Goal: Task Accomplishment & Management: Use online tool/utility

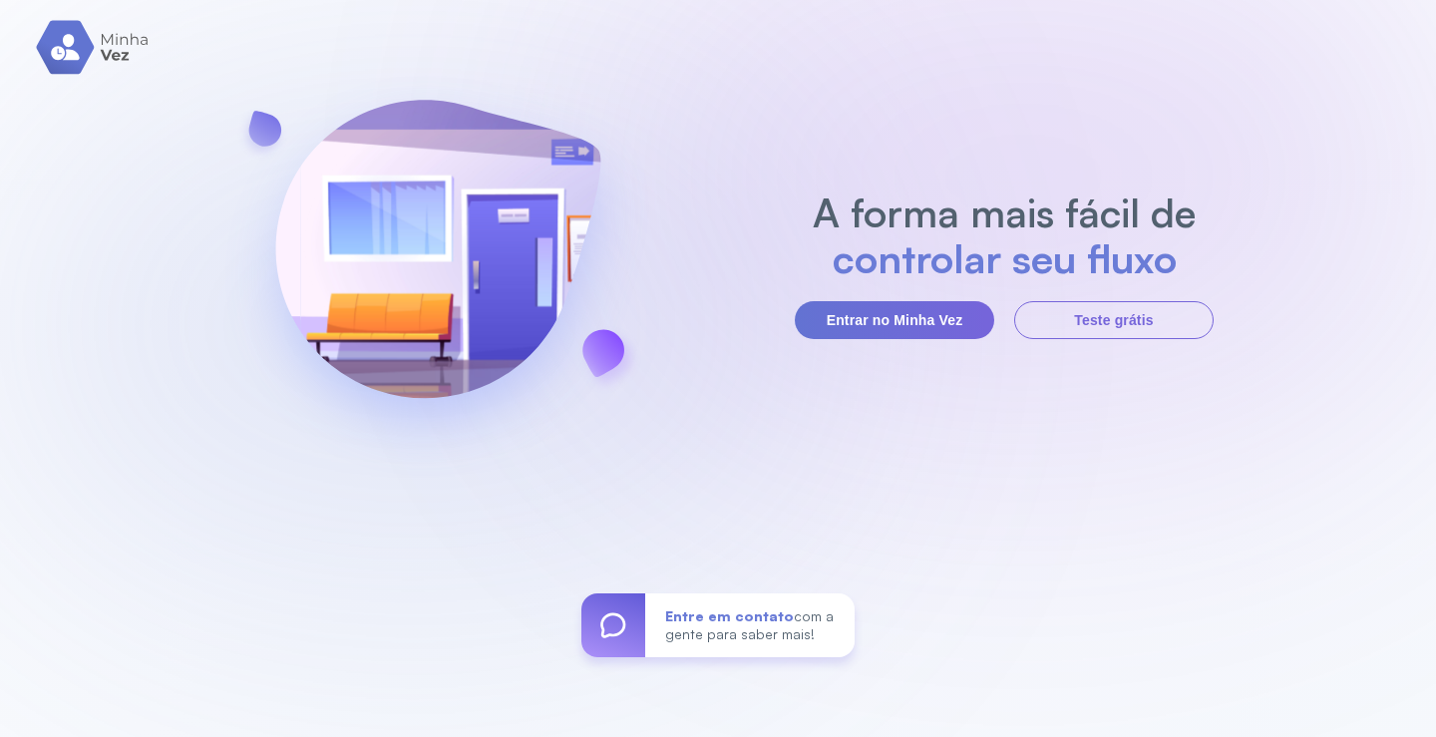
click at [949, 316] on button "Entrar no Minha Vez" at bounding box center [894, 320] width 199 height 38
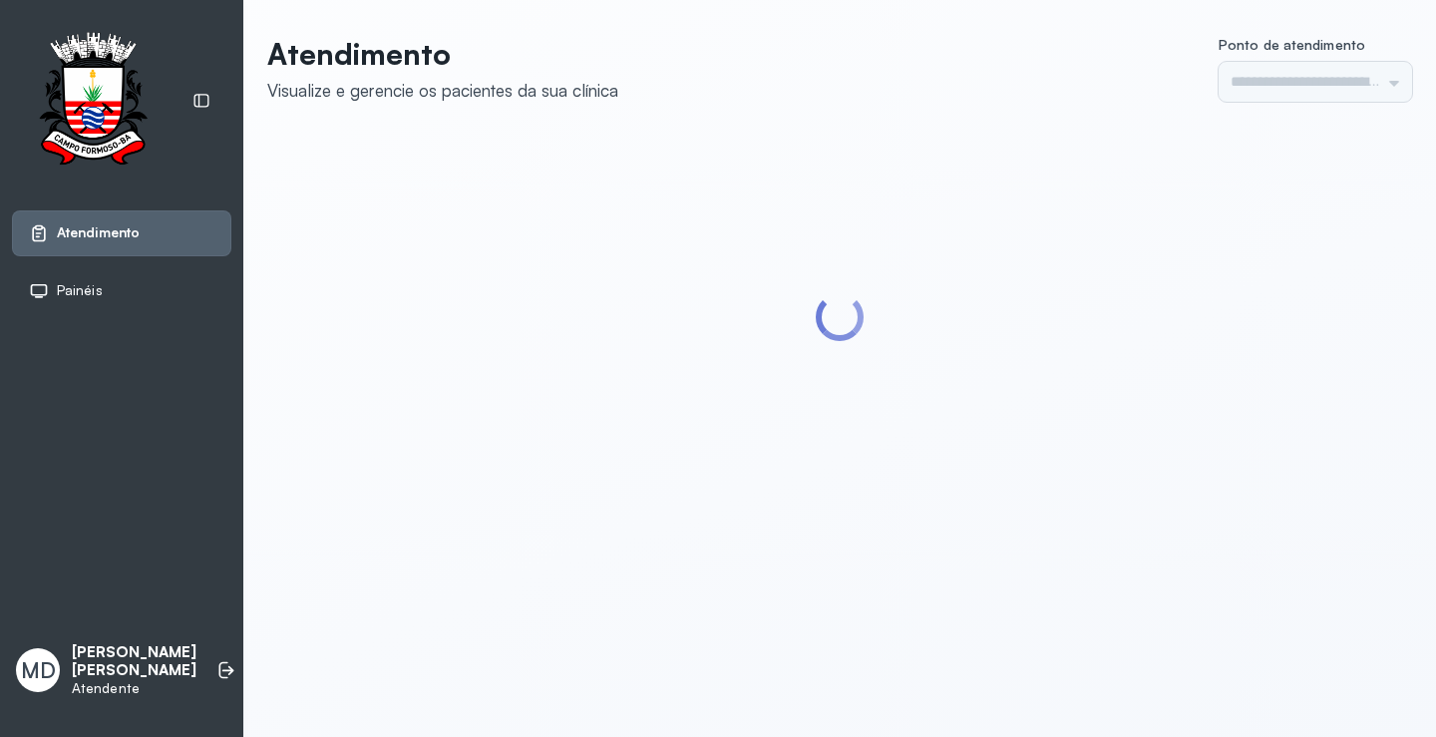
type input "*********"
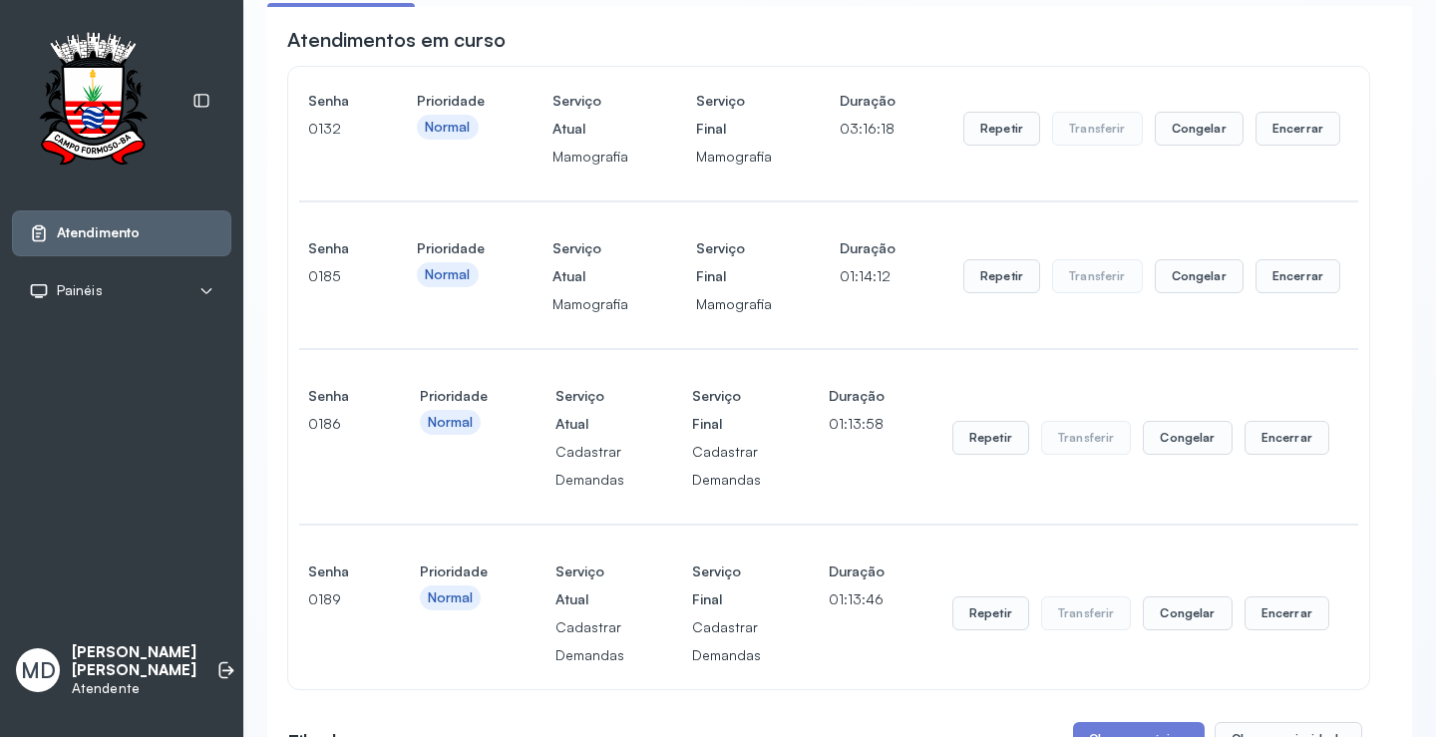
scroll to position [399, 0]
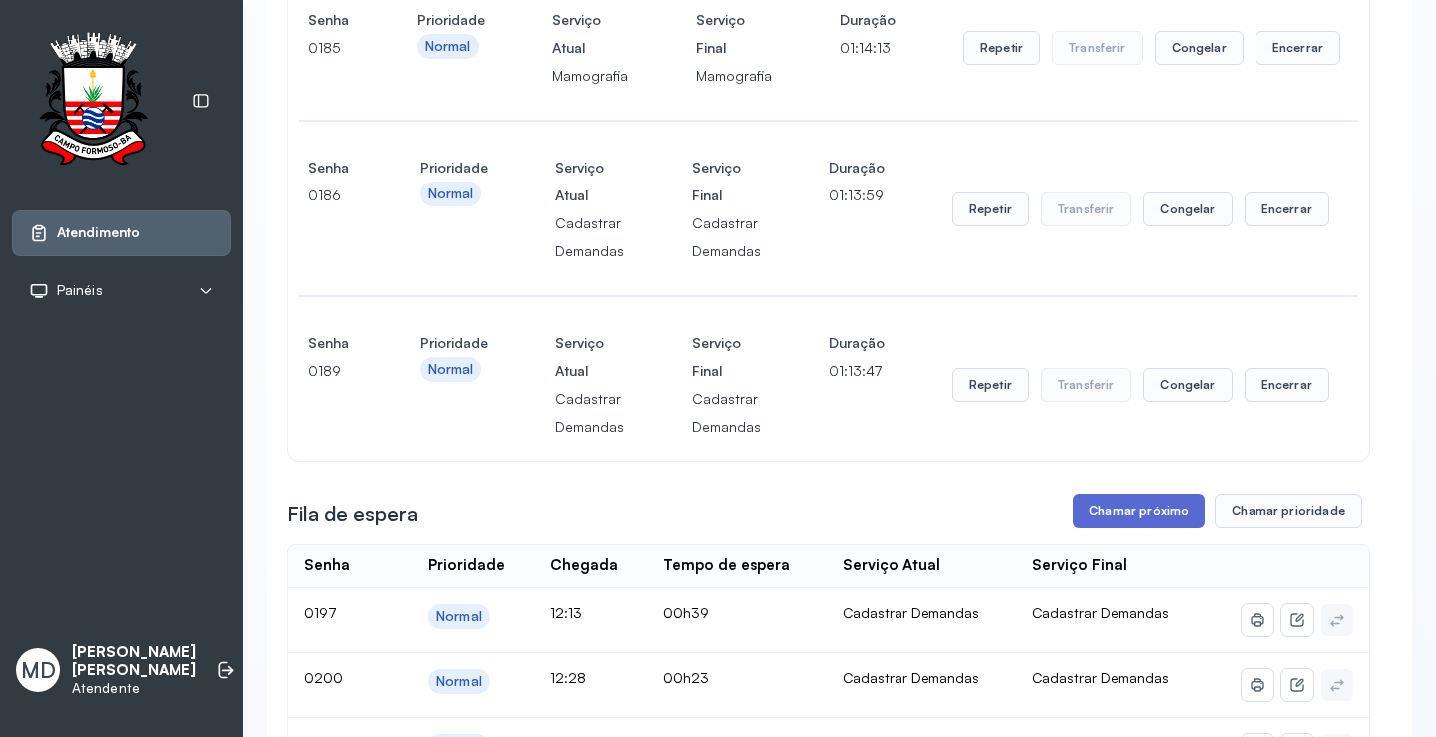
click at [1144, 510] on button "Chamar próximo" at bounding box center [1139, 510] width 132 height 34
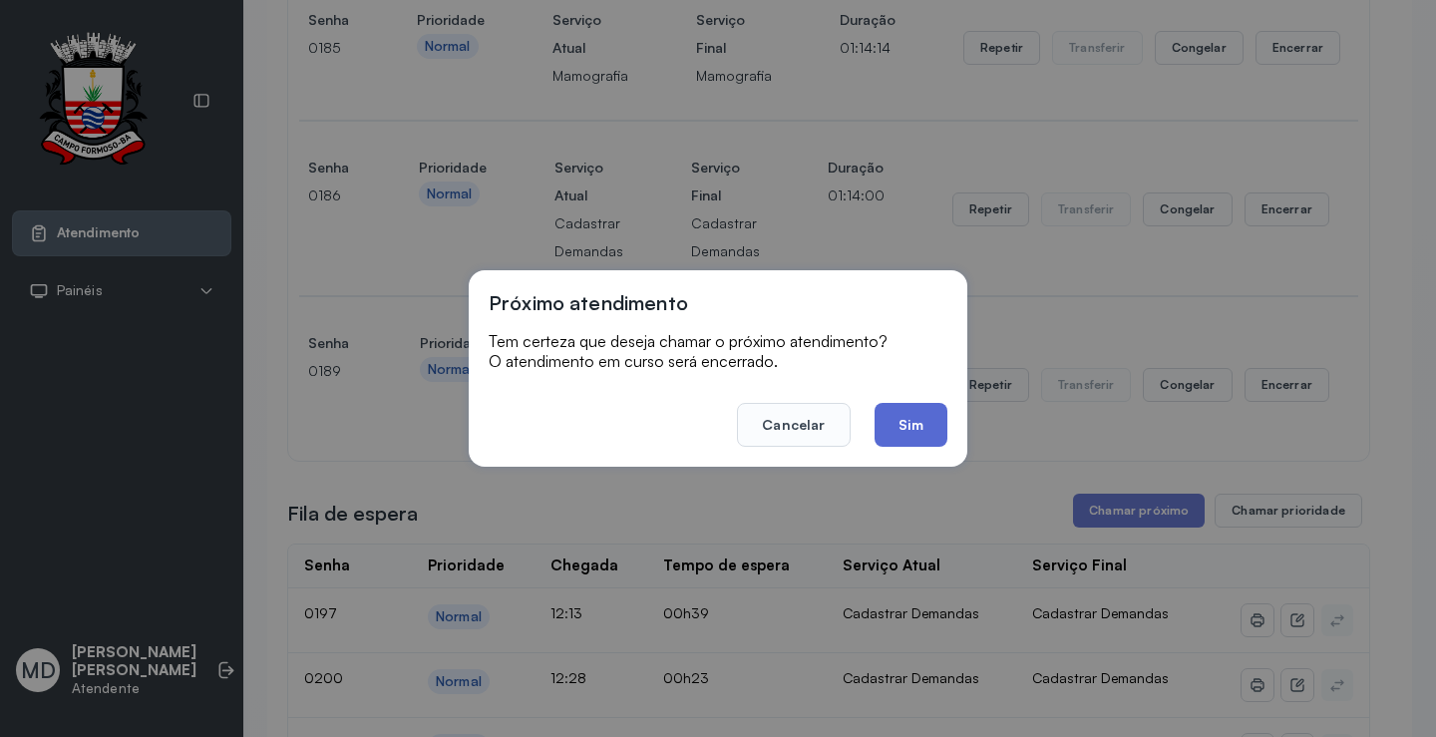
click at [917, 415] on button "Sim" at bounding box center [910, 425] width 73 height 44
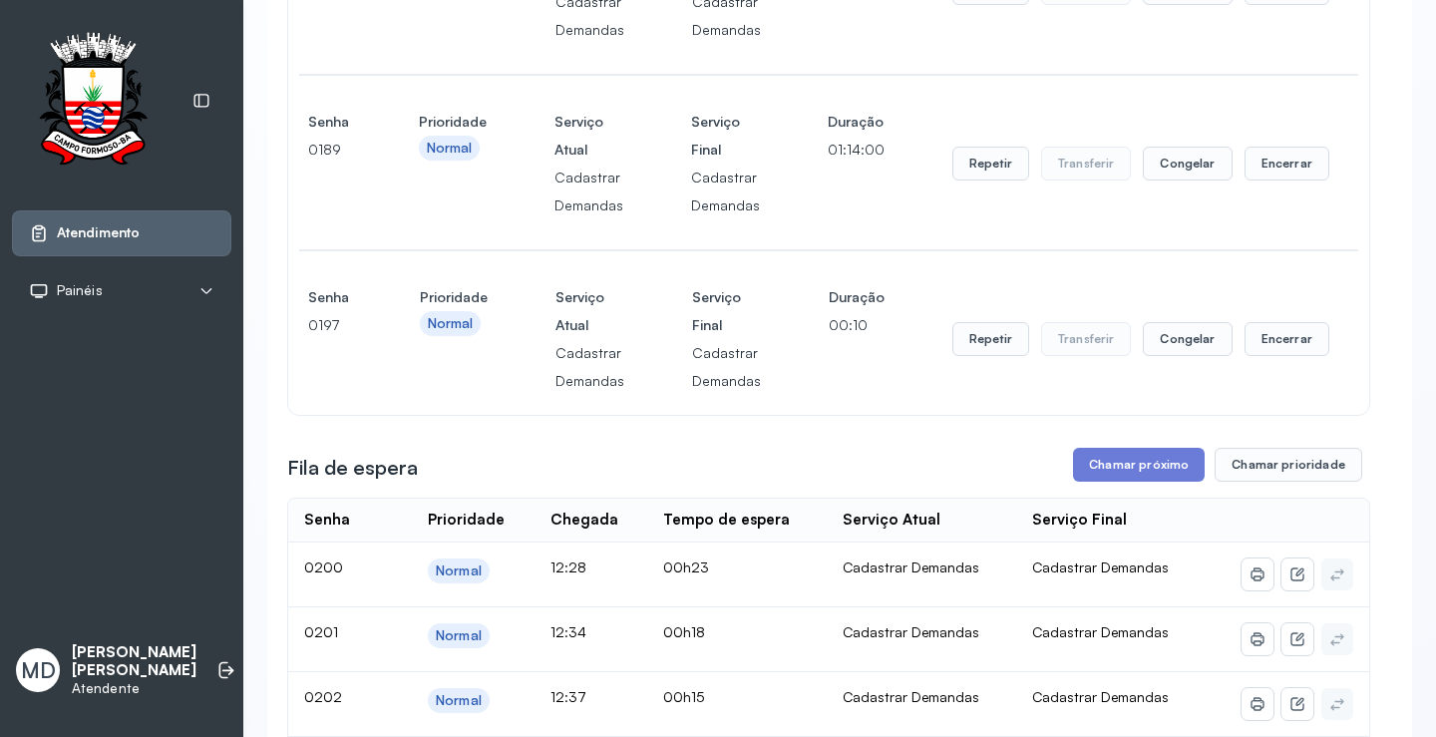
scroll to position [698, 0]
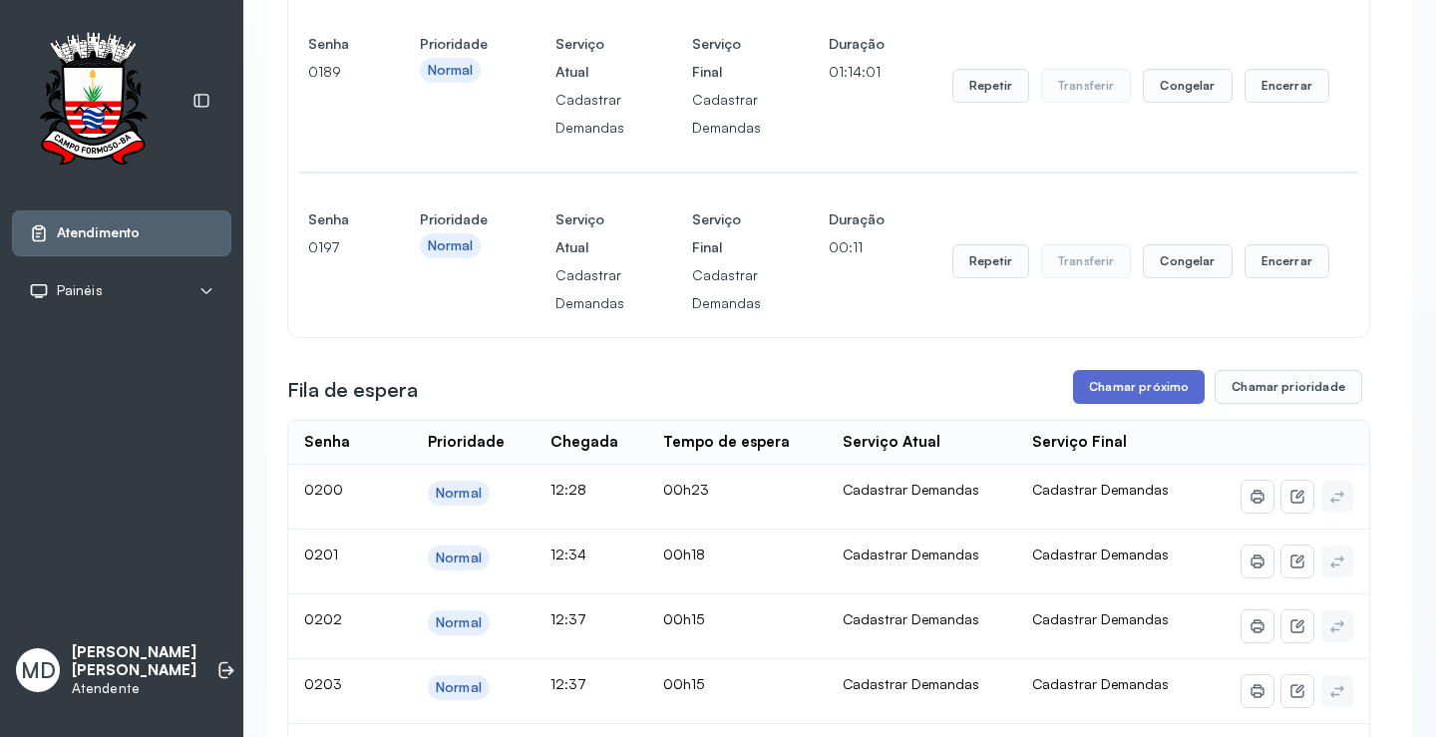
click at [1135, 389] on button "Chamar próximo" at bounding box center [1139, 387] width 132 height 34
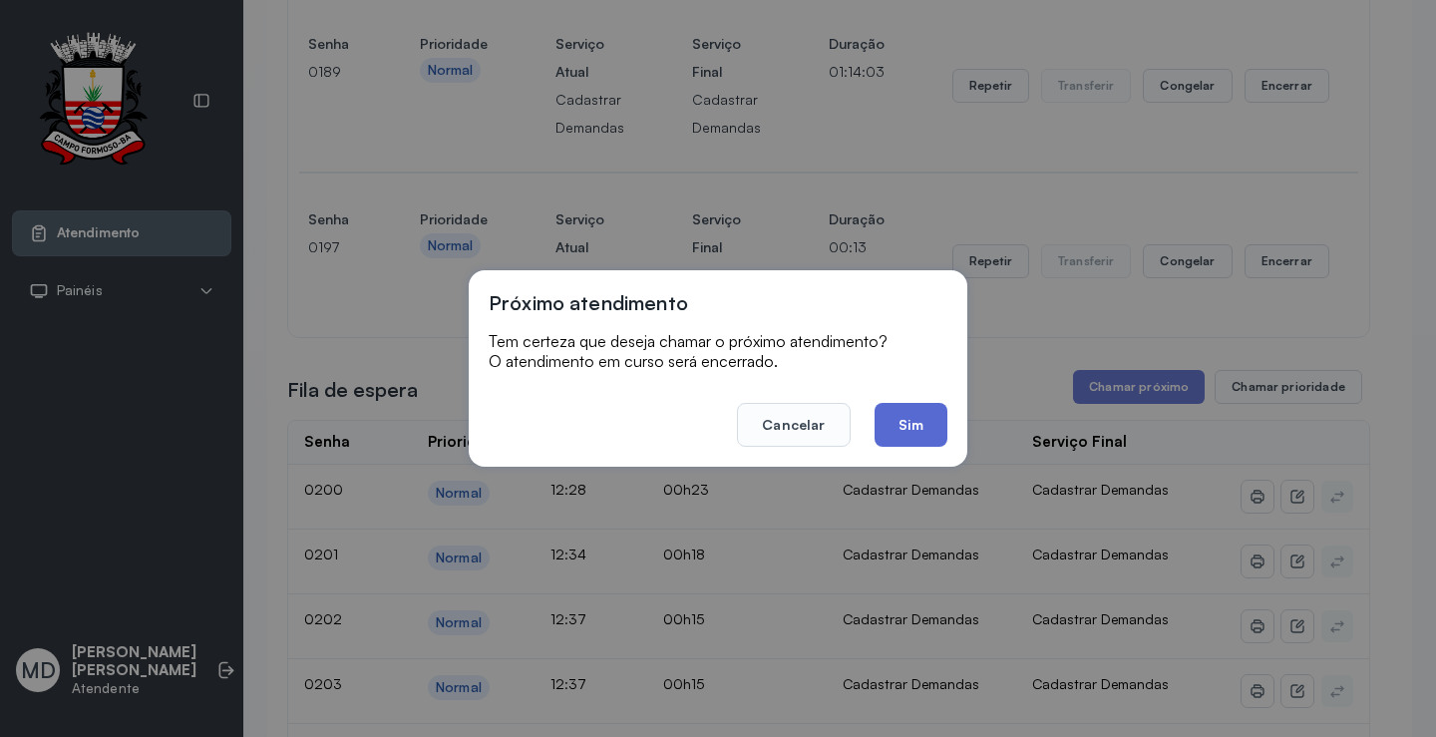
click at [918, 411] on button "Sim" at bounding box center [910, 425] width 73 height 44
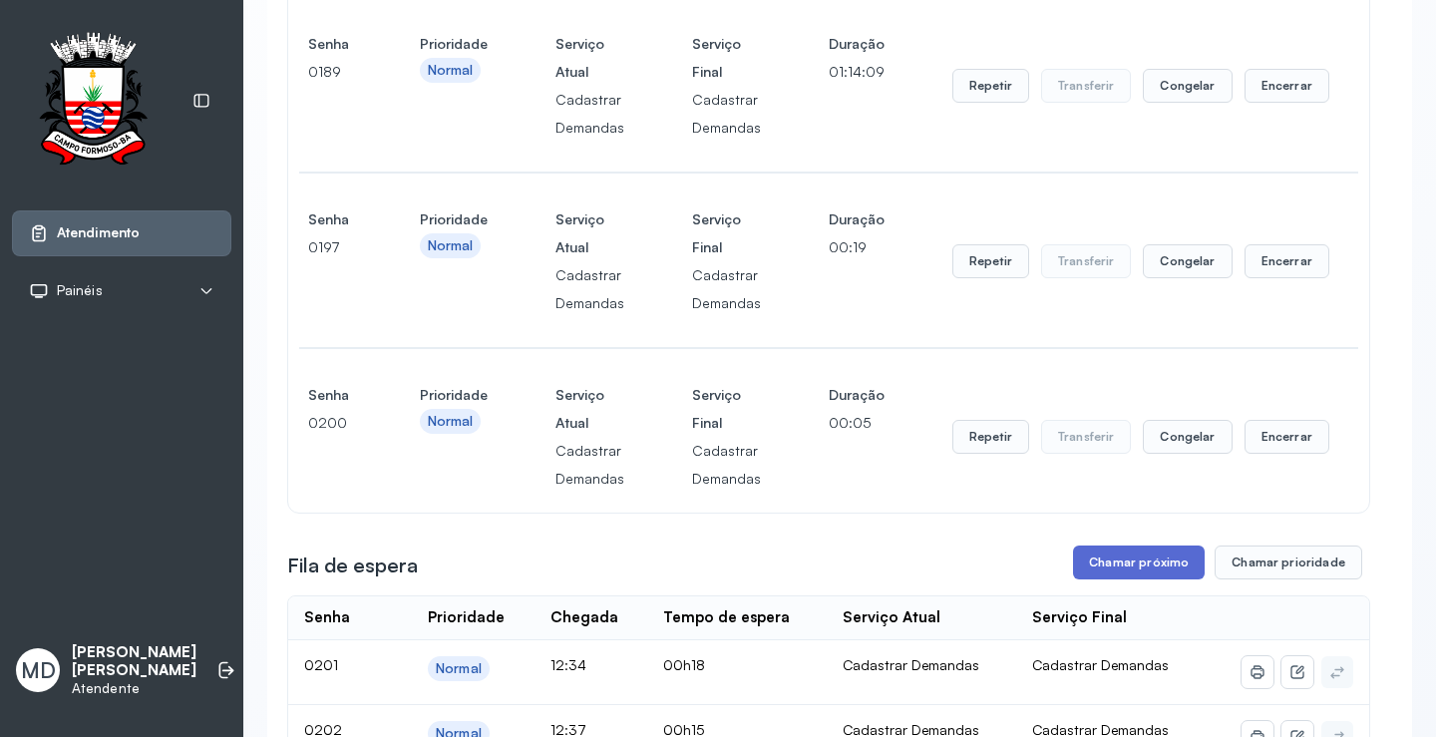
click at [1140, 567] on button "Chamar próximo" at bounding box center [1139, 562] width 132 height 34
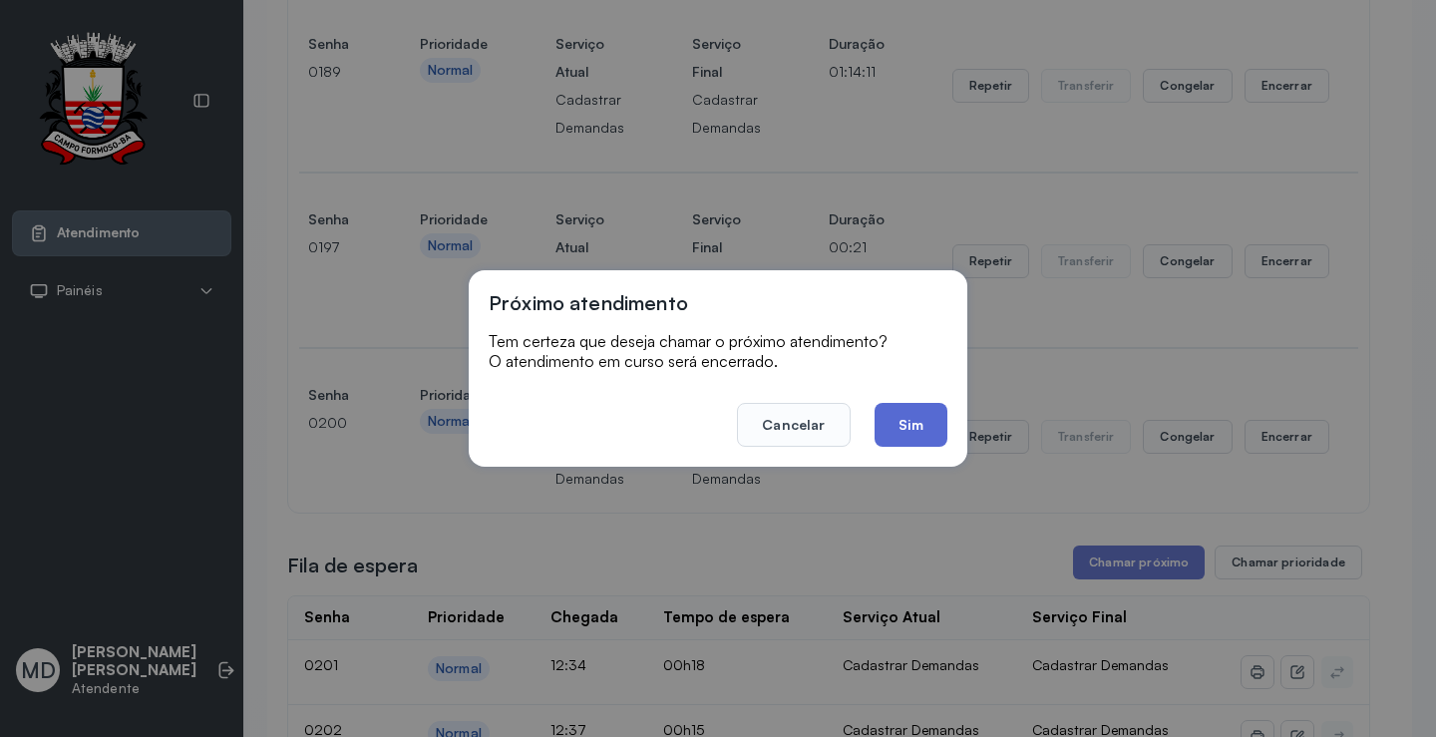
click at [910, 427] on button "Sim" at bounding box center [910, 425] width 73 height 44
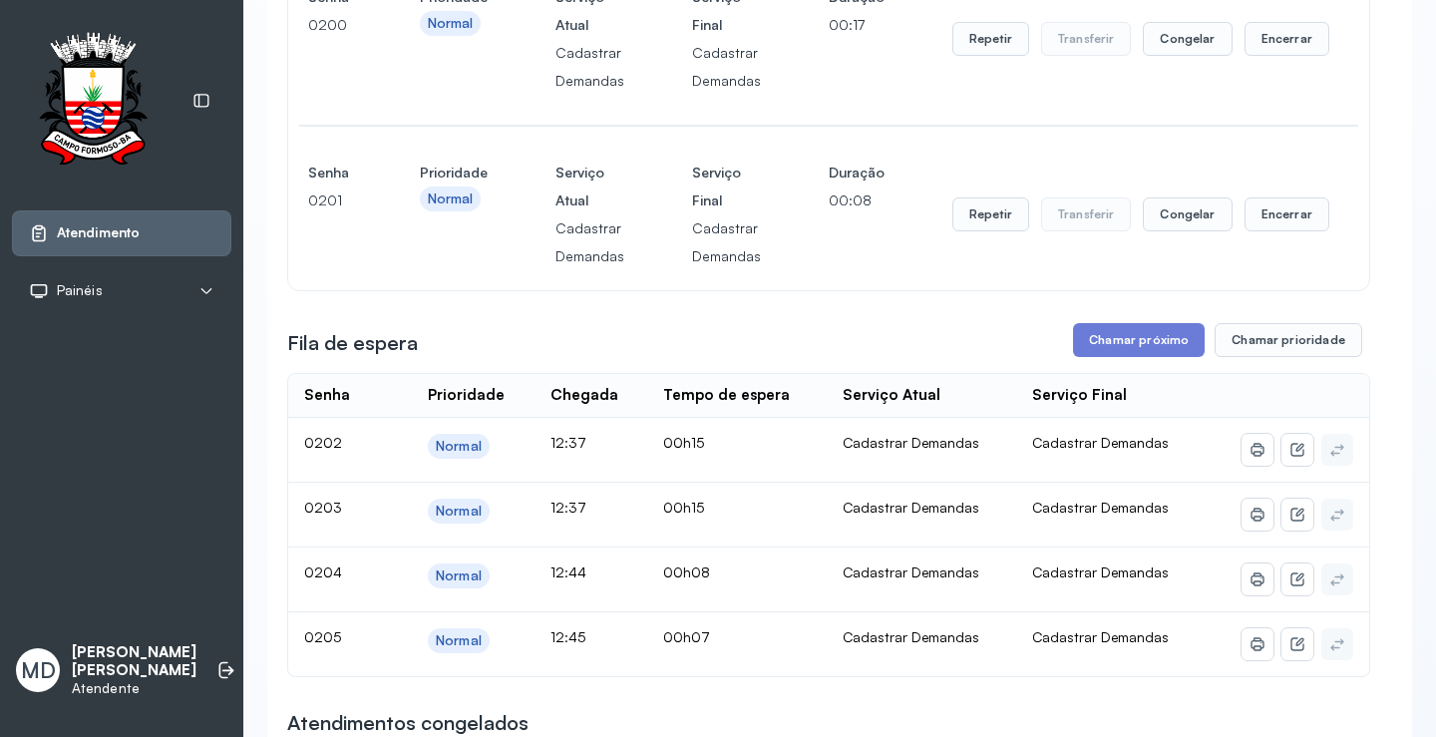
scroll to position [1097, 0]
click at [1163, 341] on button "Chamar próximo" at bounding box center [1139, 339] width 132 height 34
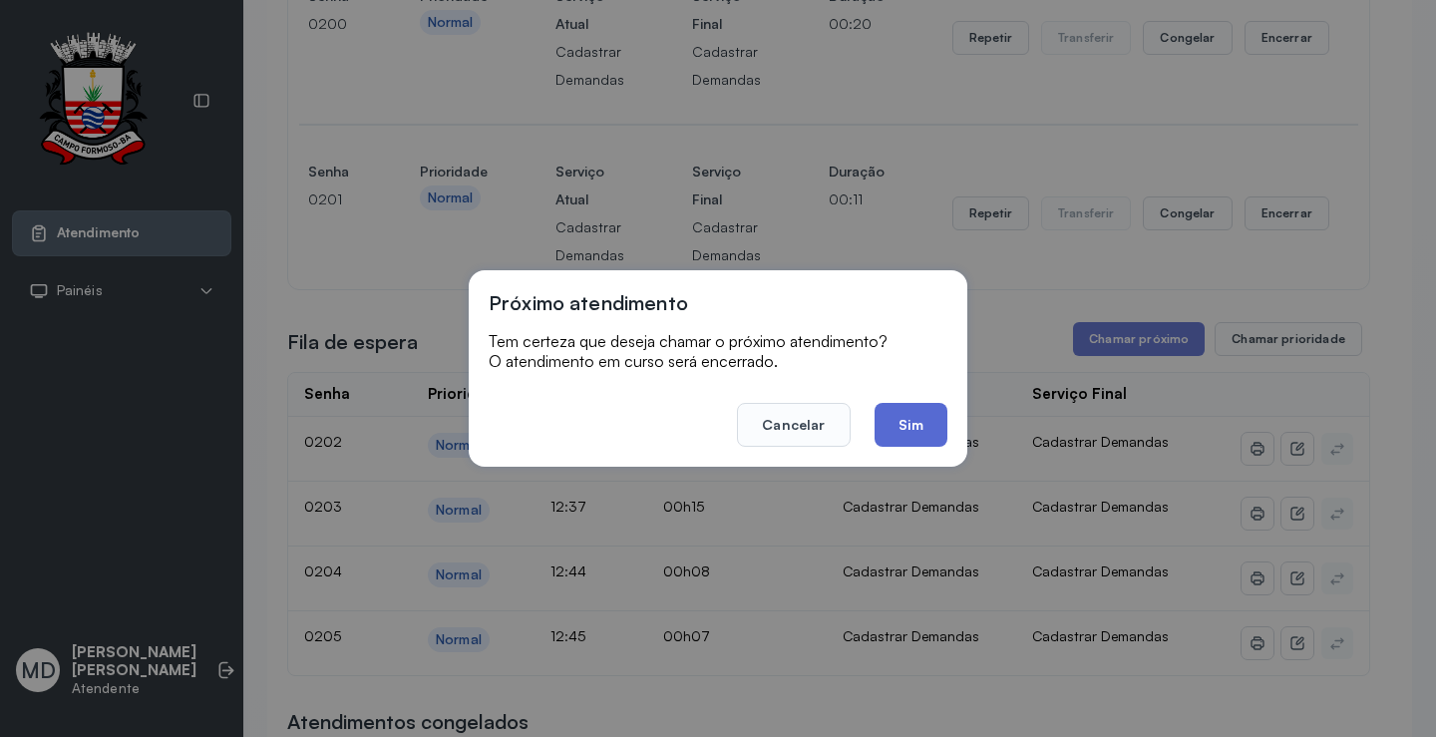
click at [929, 425] on button "Sim" at bounding box center [910, 425] width 73 height 44
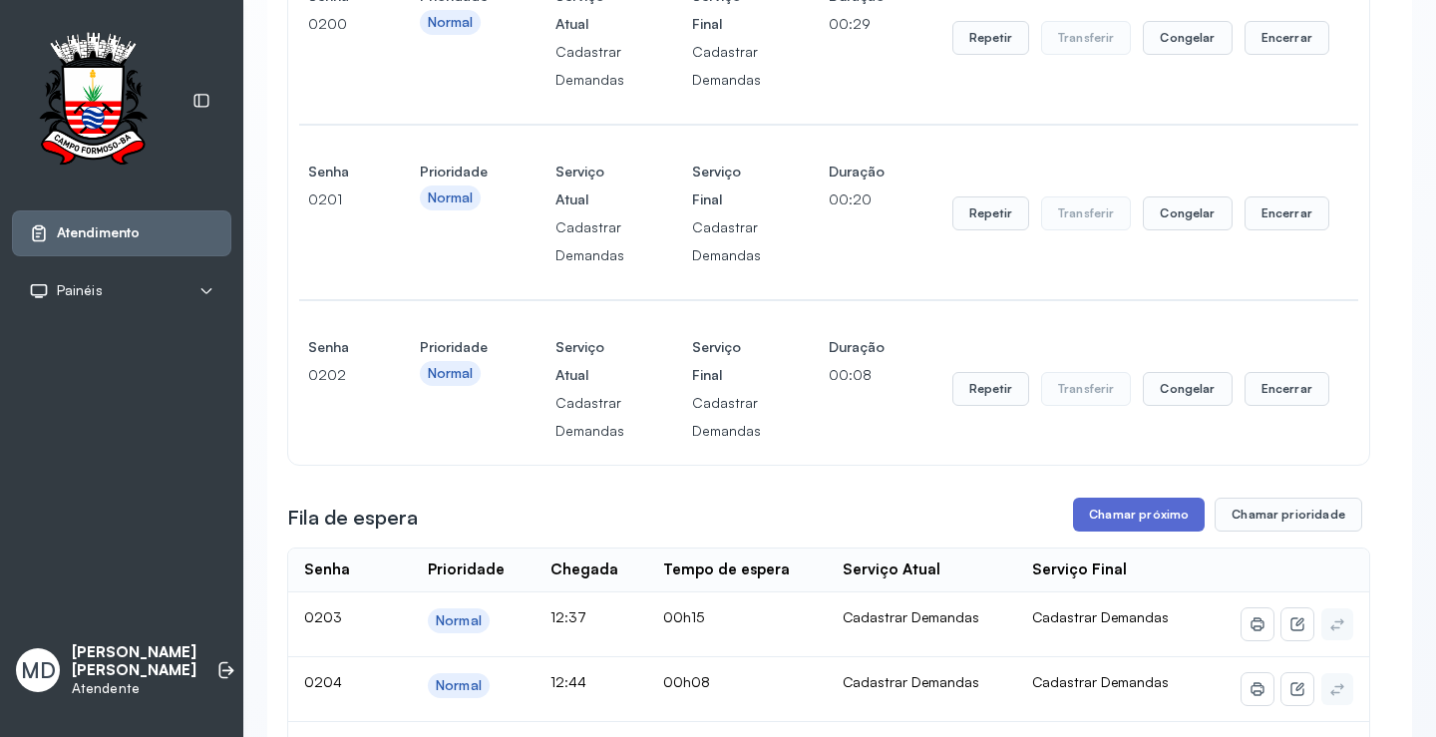
click at [1154, 522] on button "Chamar próximo" at bounding box center [1139, 514] width 132 height 34
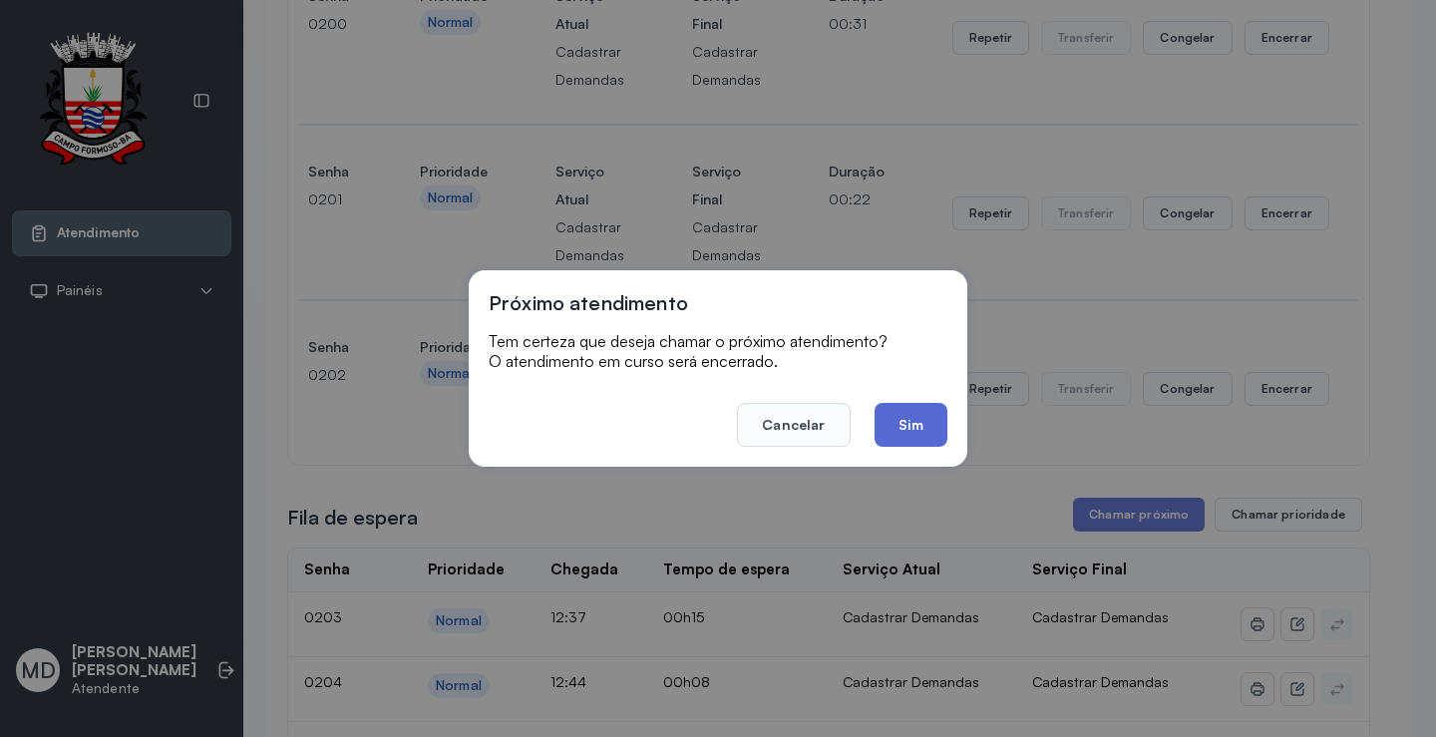
click at [910, 418] on button "Sim" at bounding box center [910, 425] width 73 height 44
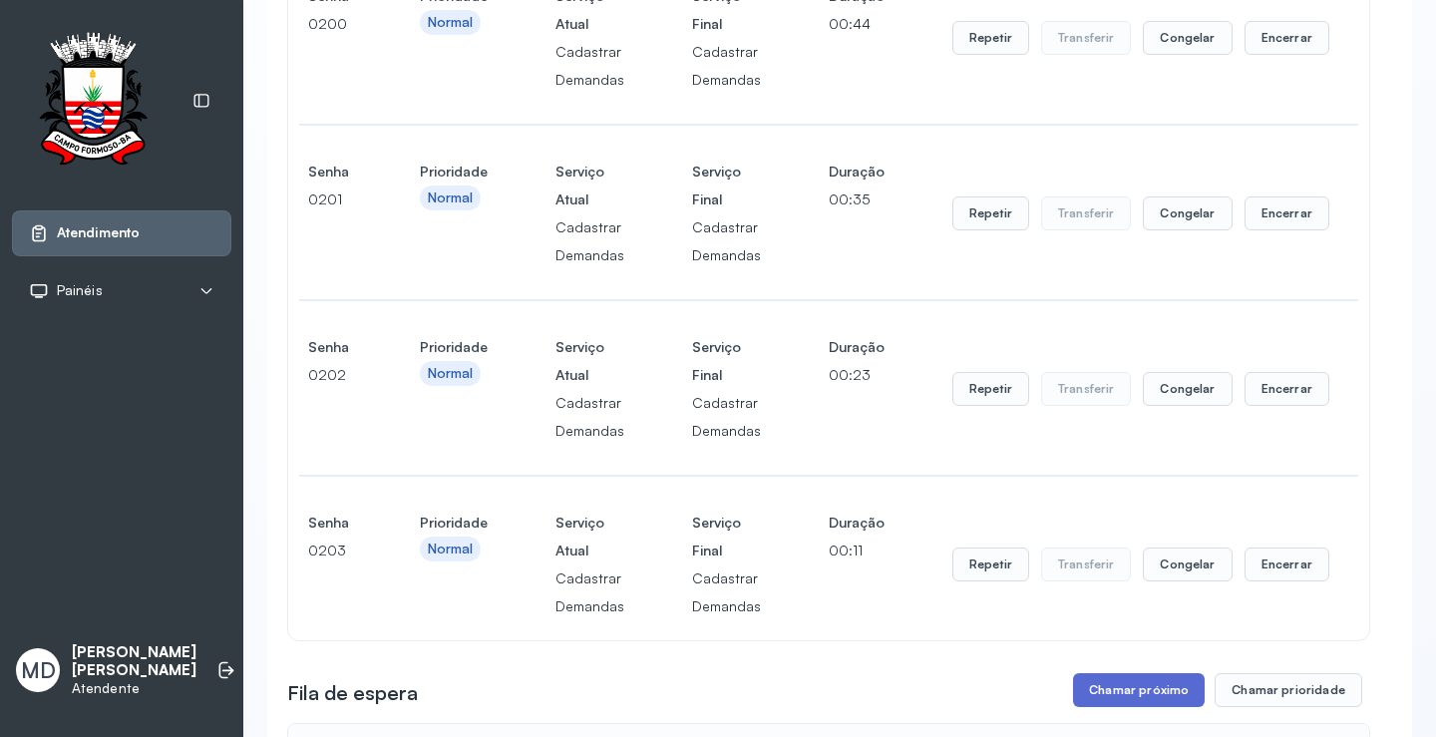
click at [1124, 695] on button "Chamar próximo" at bounding box center [1139, 690] width 132 height 34
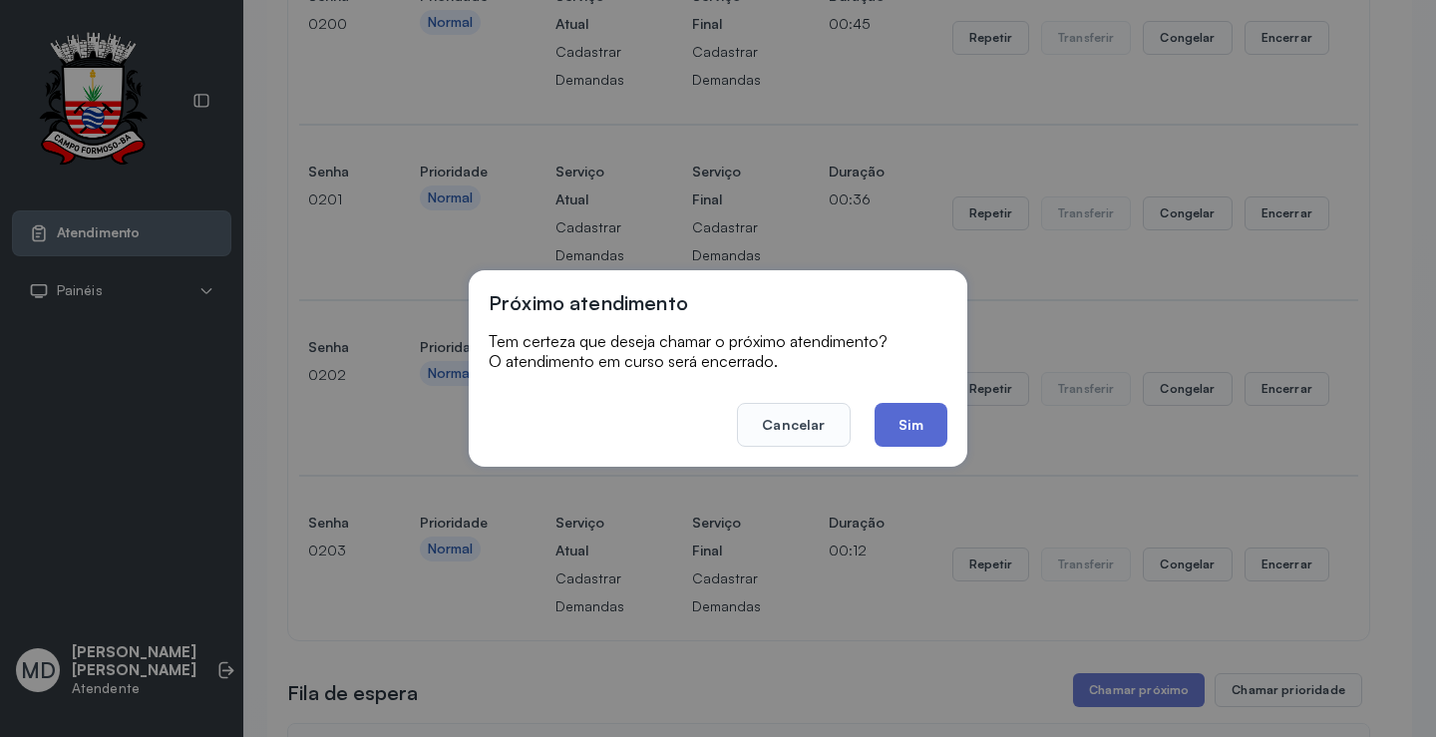
click at [907, 417] on button "Sim" at bounding box center [910, 425] width 73 height 44
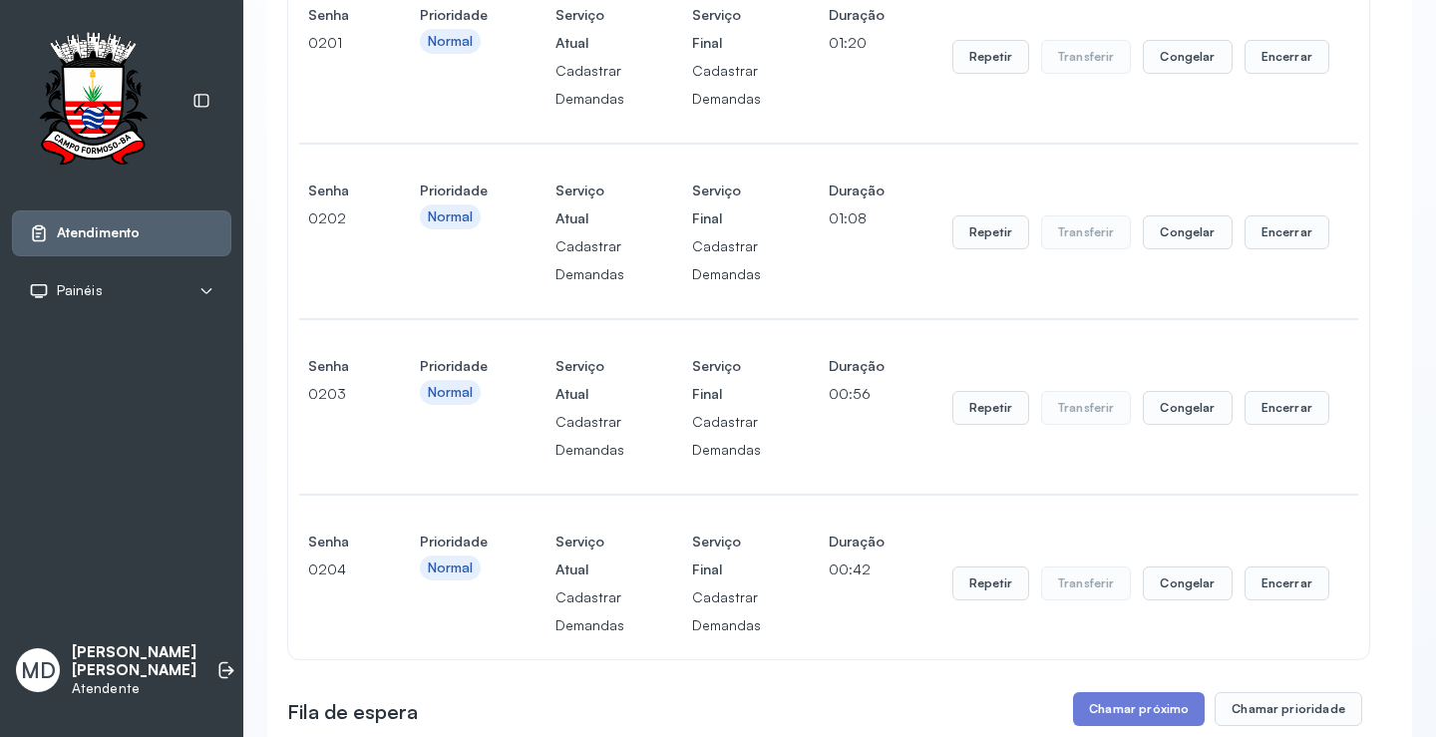
scroll to position [1396, 0]
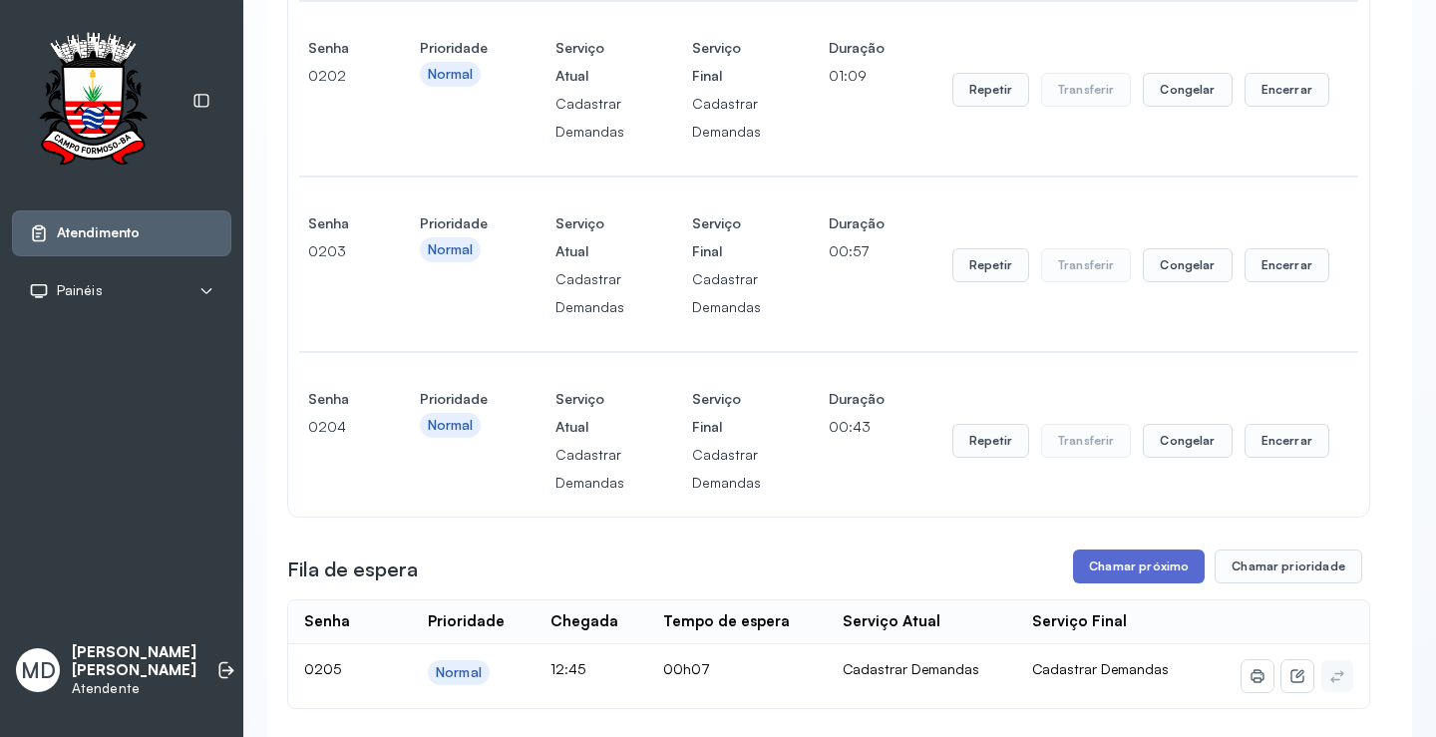
click at [1163, 563] on button "Chamar próximo" at bounding box center [1139, 566] width 132 height 34
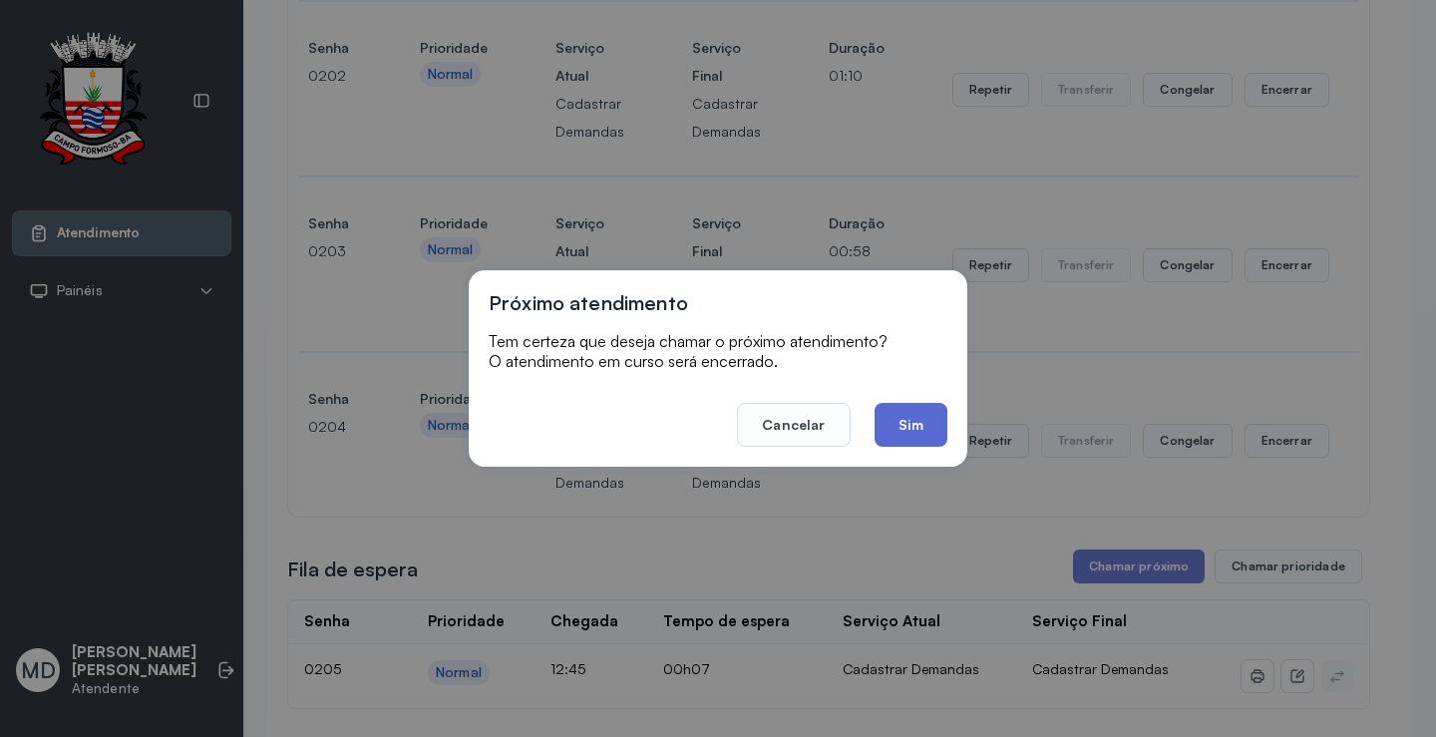
click at [909, 418] on button "Sim" at bounding box center [910, 425] width 73 height 44
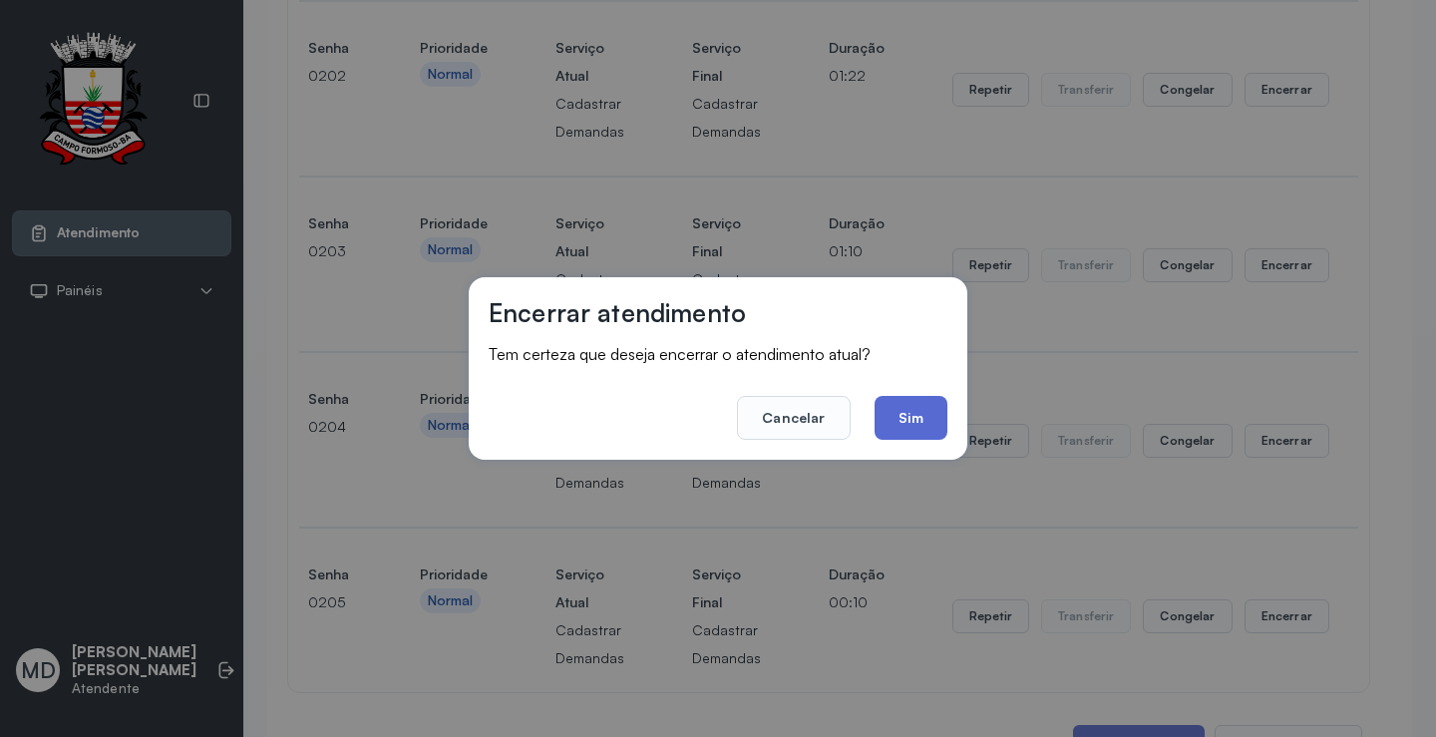
click at [903, 408] on button "Sim" at bounding box center [910, 418] width 73 height 44
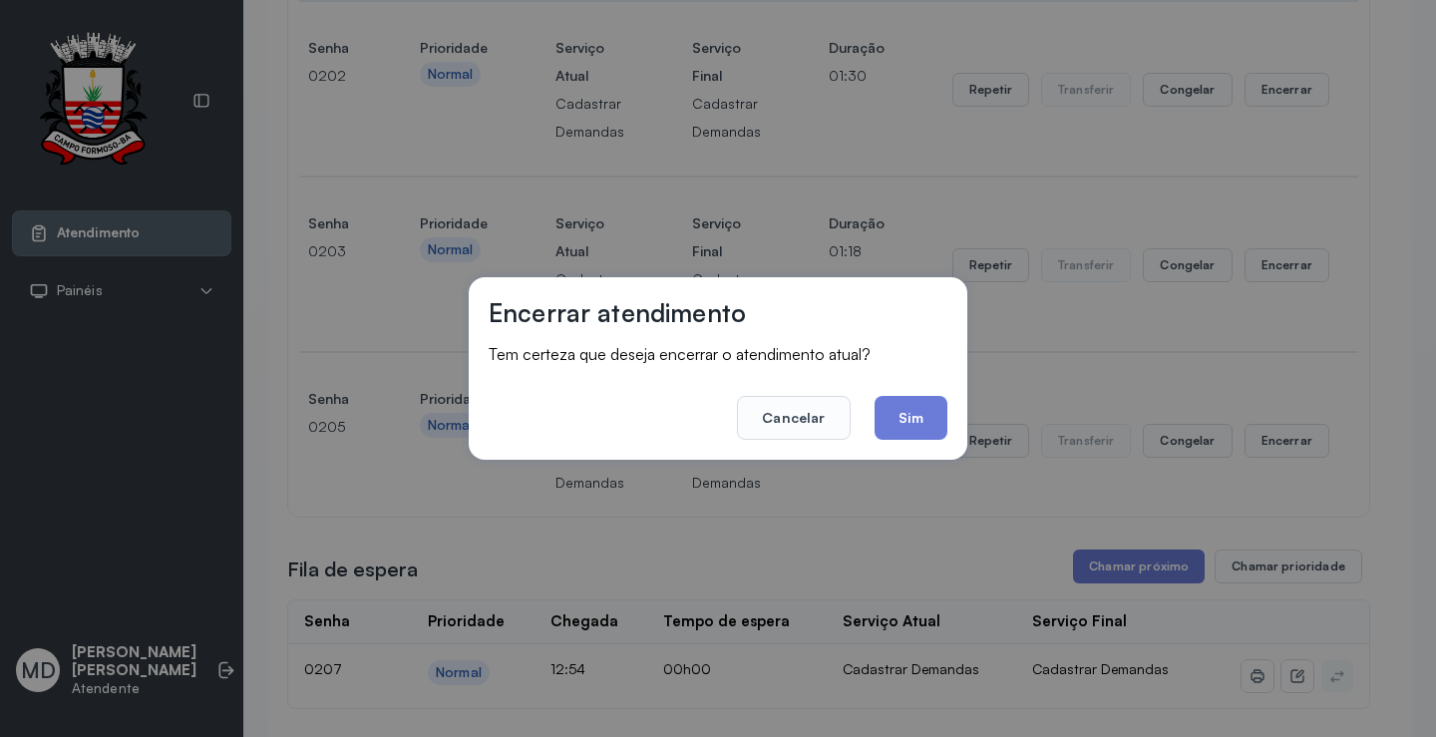
click at [914, 413] on button "Sim" at bounding box center [910, 418] width 73 height 44
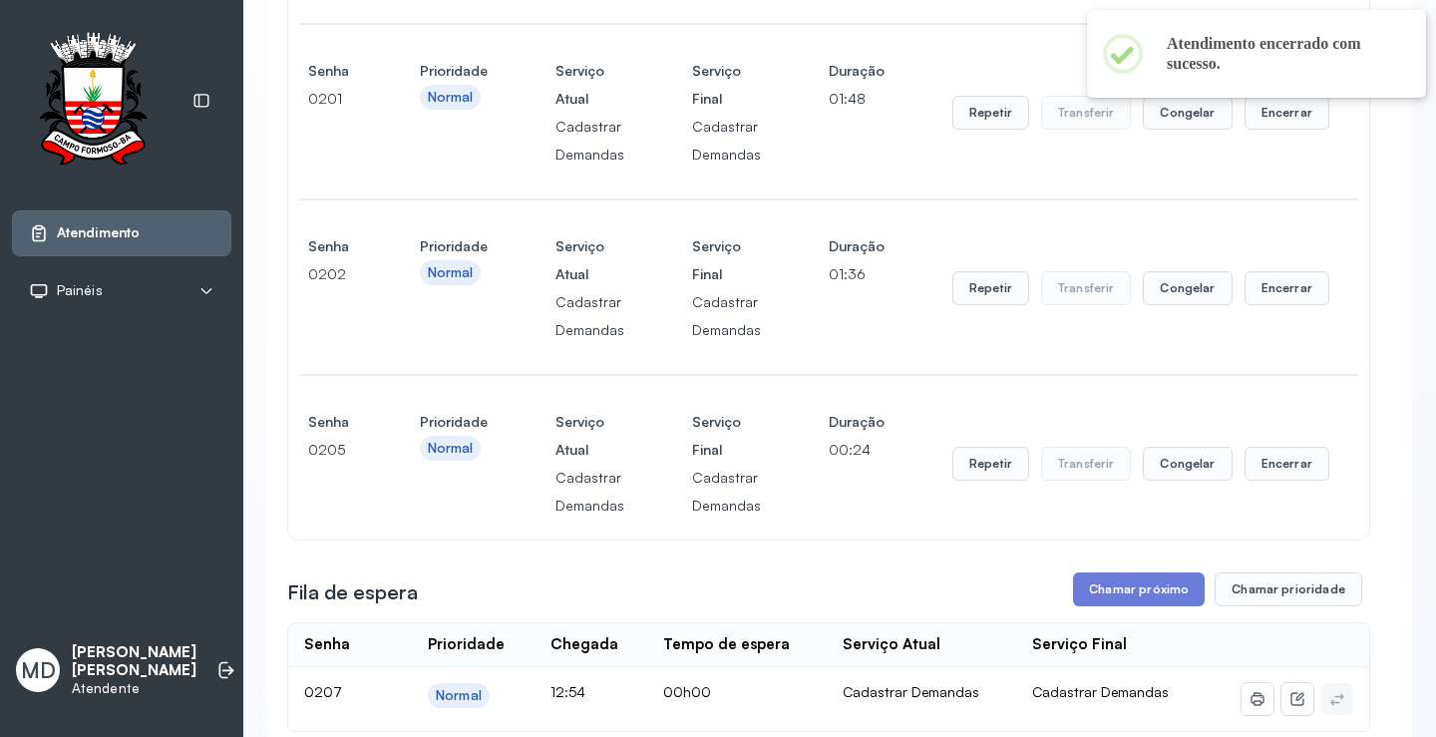
scroll to position [1196, 0]
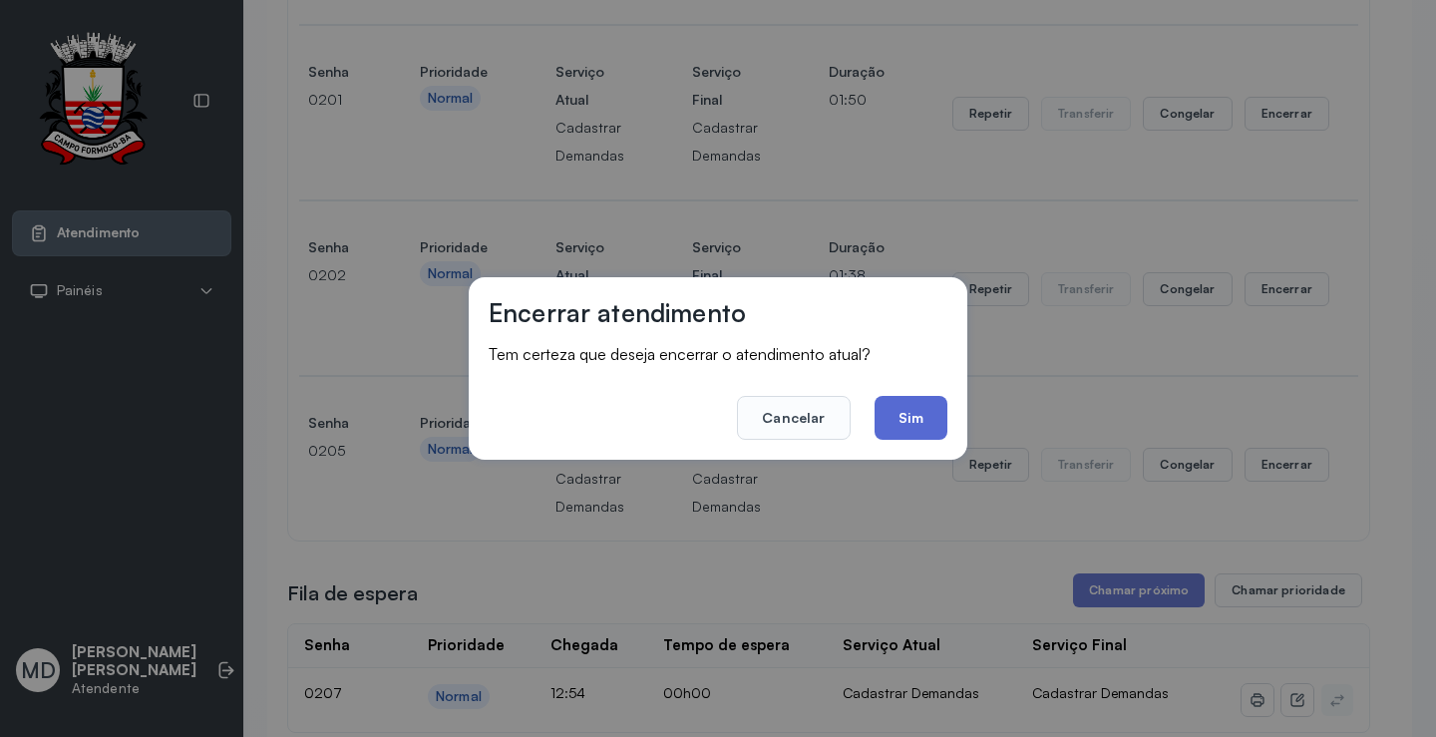
click at [937, 418] on button "Sim" at bounding box center [910, 418] width 73 height 44
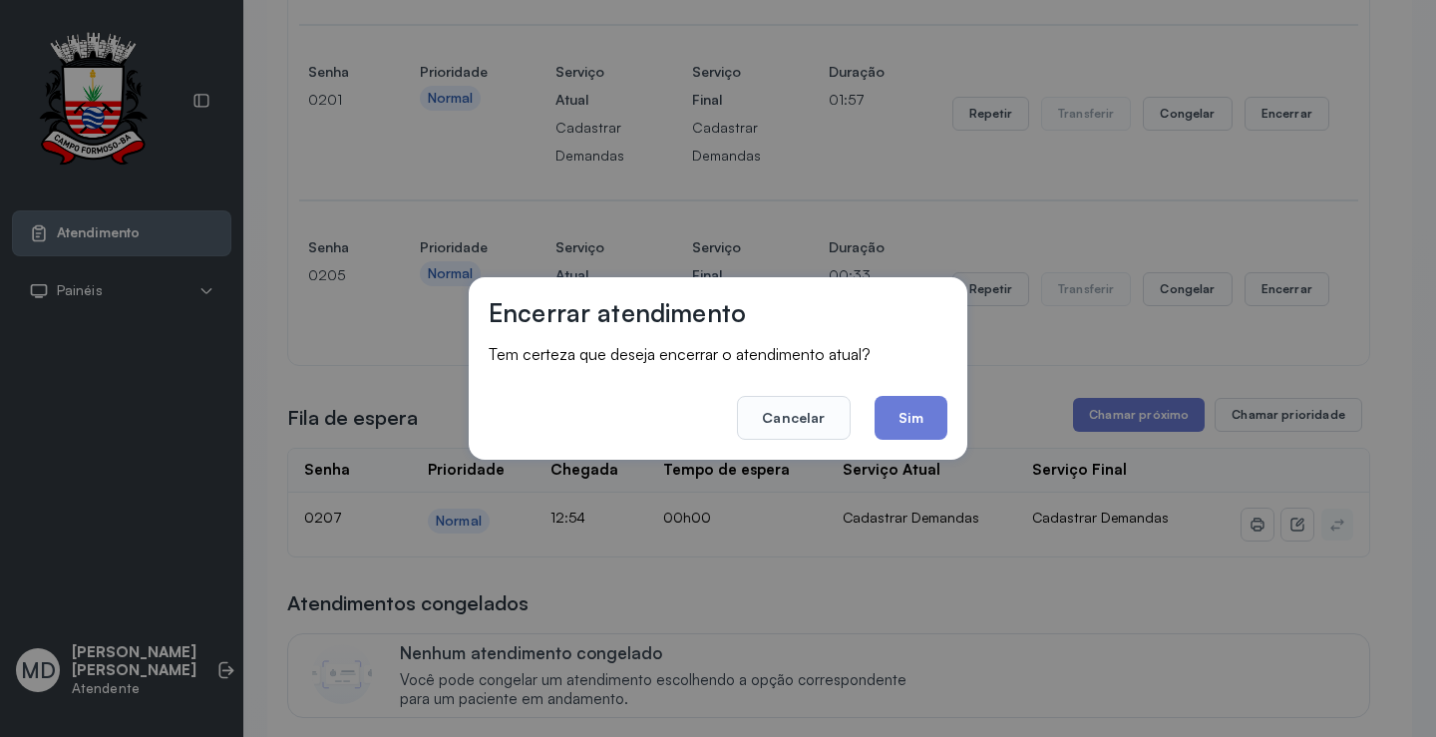
click at [950, 412] on div "Encerrar atendimento Tem certeza que deseja encerrar o atendimento atual? Cance…" at bounding box center [718, 368] width 498 height 182
click at [921, 427] on button "Sim" at bounding box center [910, 418] width 73 height 44
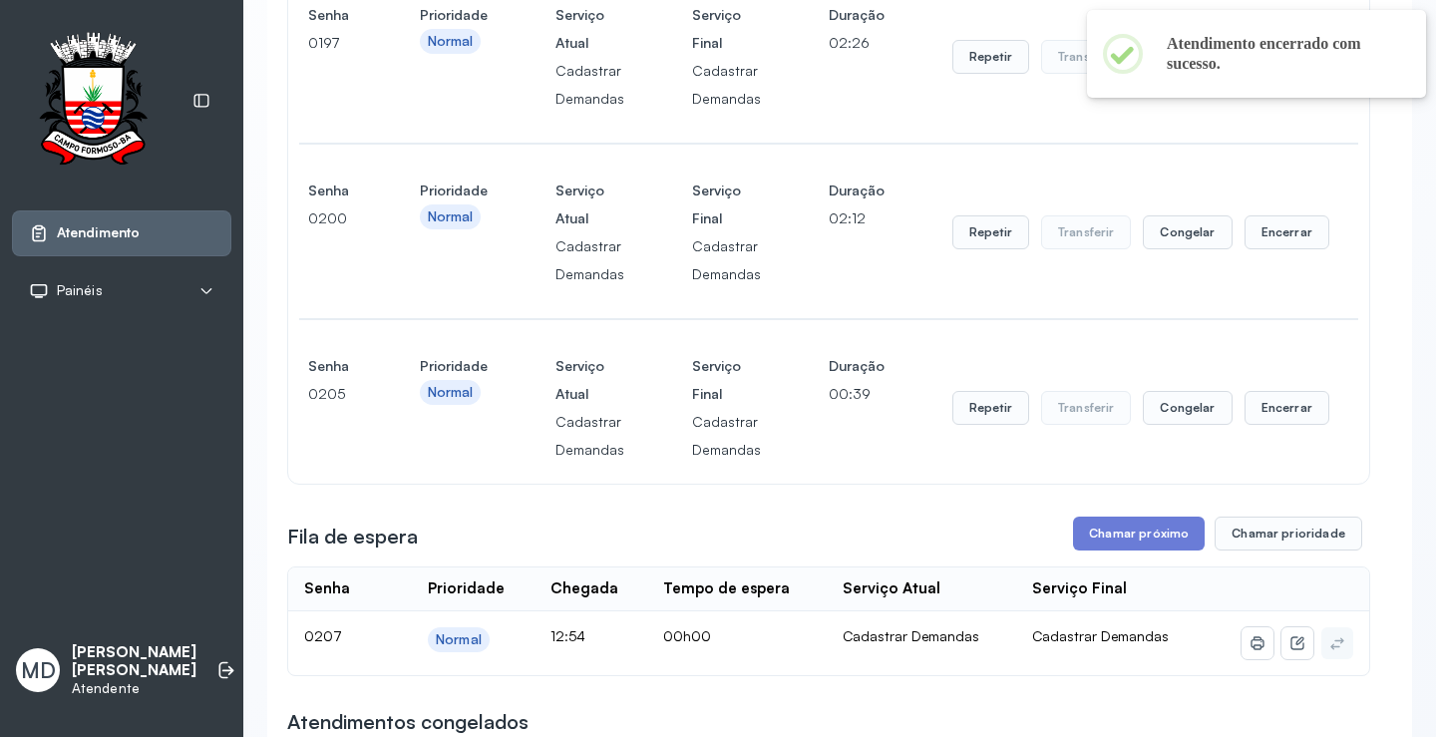
scroll to position [897, 0]
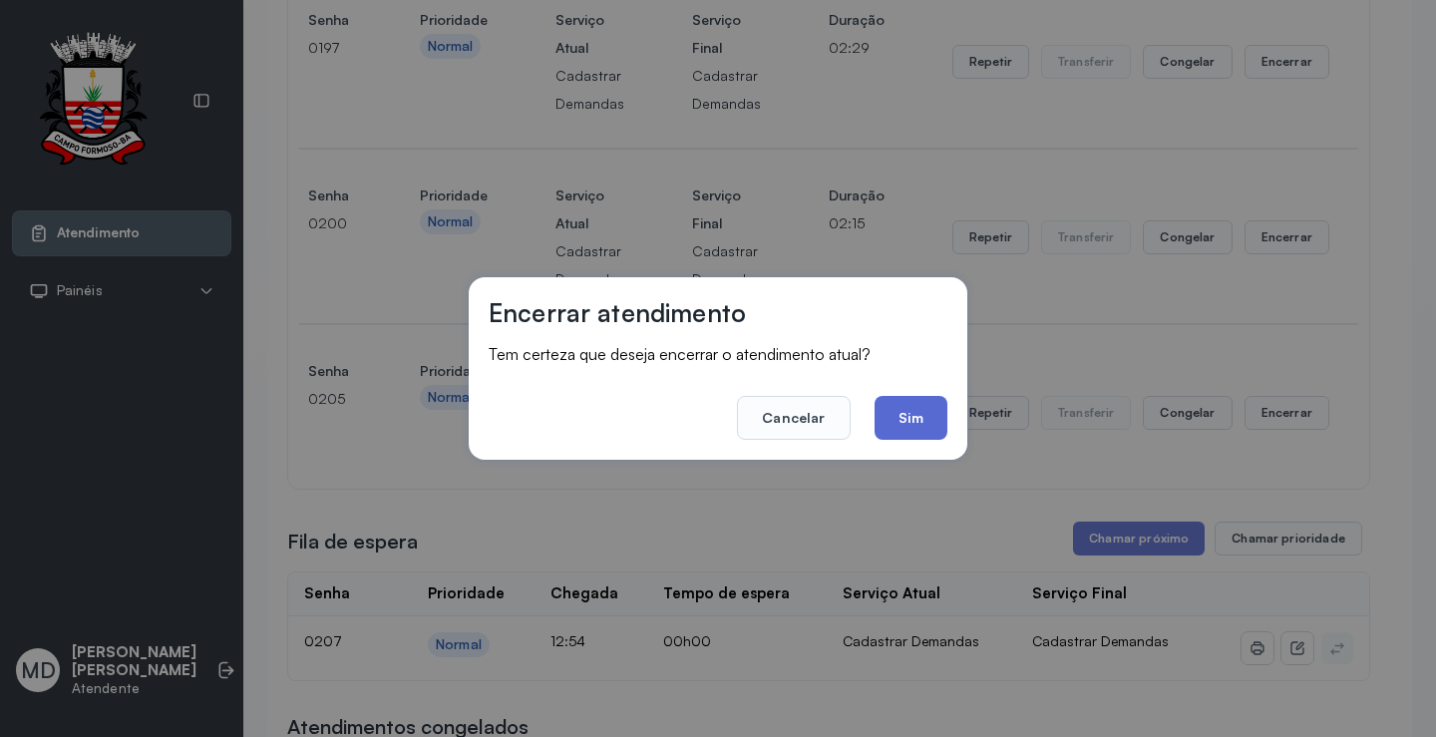
click at [918, 424] on button "Sim" at bounding box center [910, 418] width 73 height 44
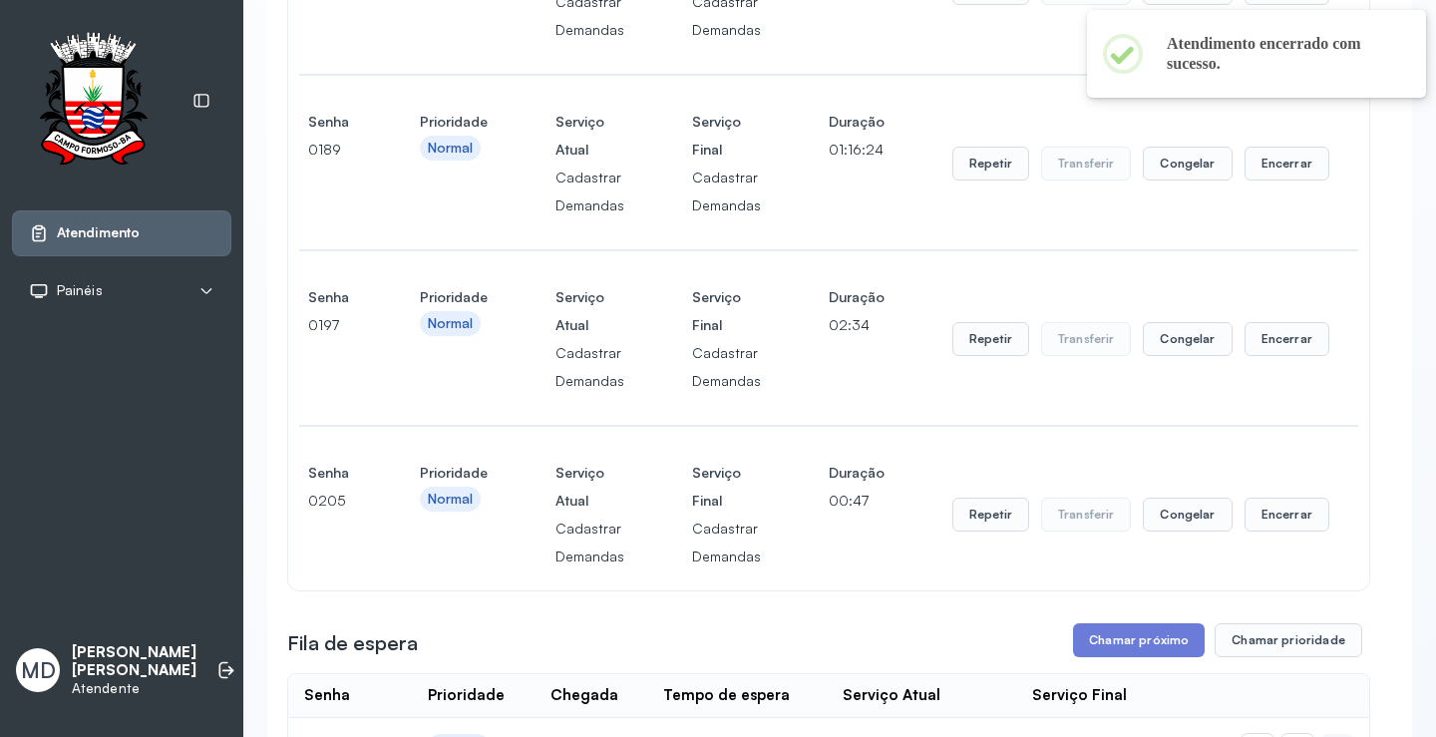
scroll to position [598, 0]
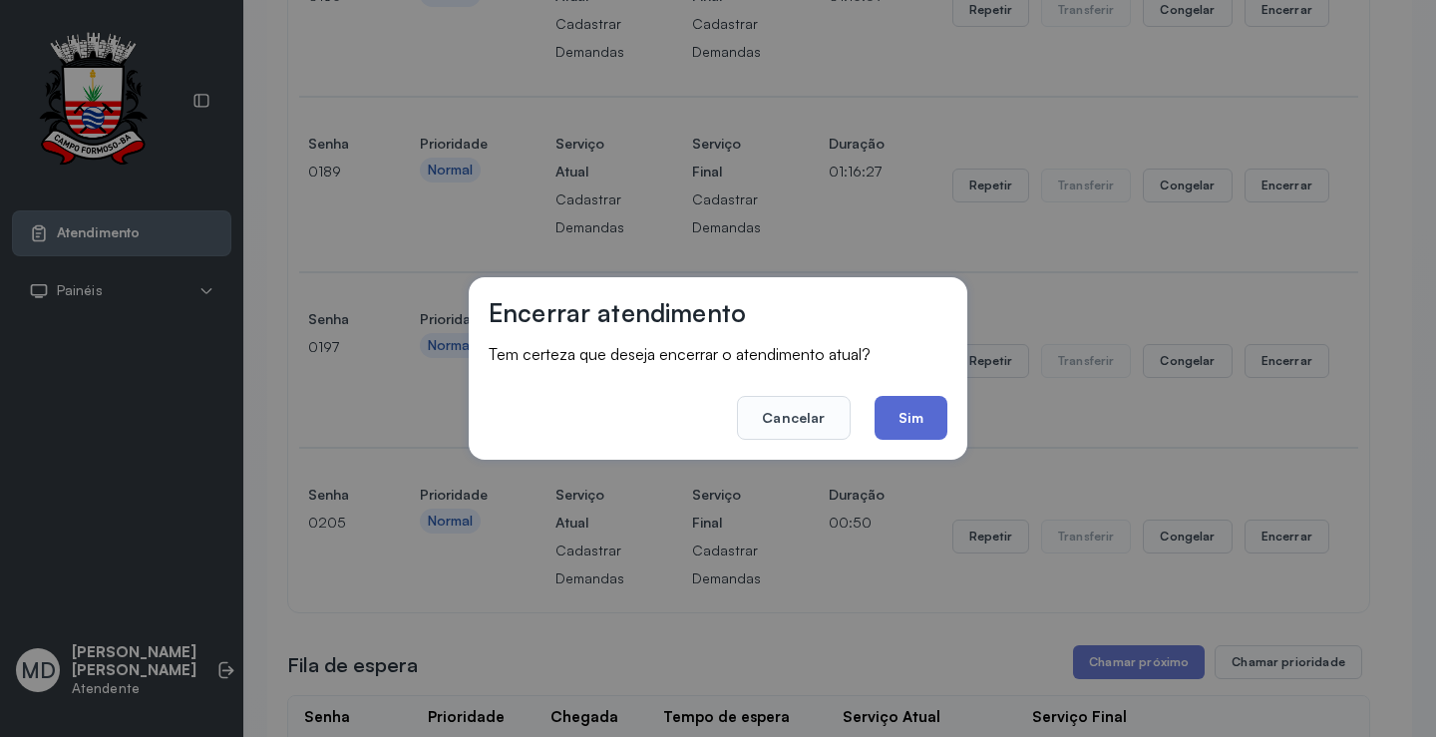
click at [912, 418] on button "Sim" at bounding box center [910, 418] width 73 height 44
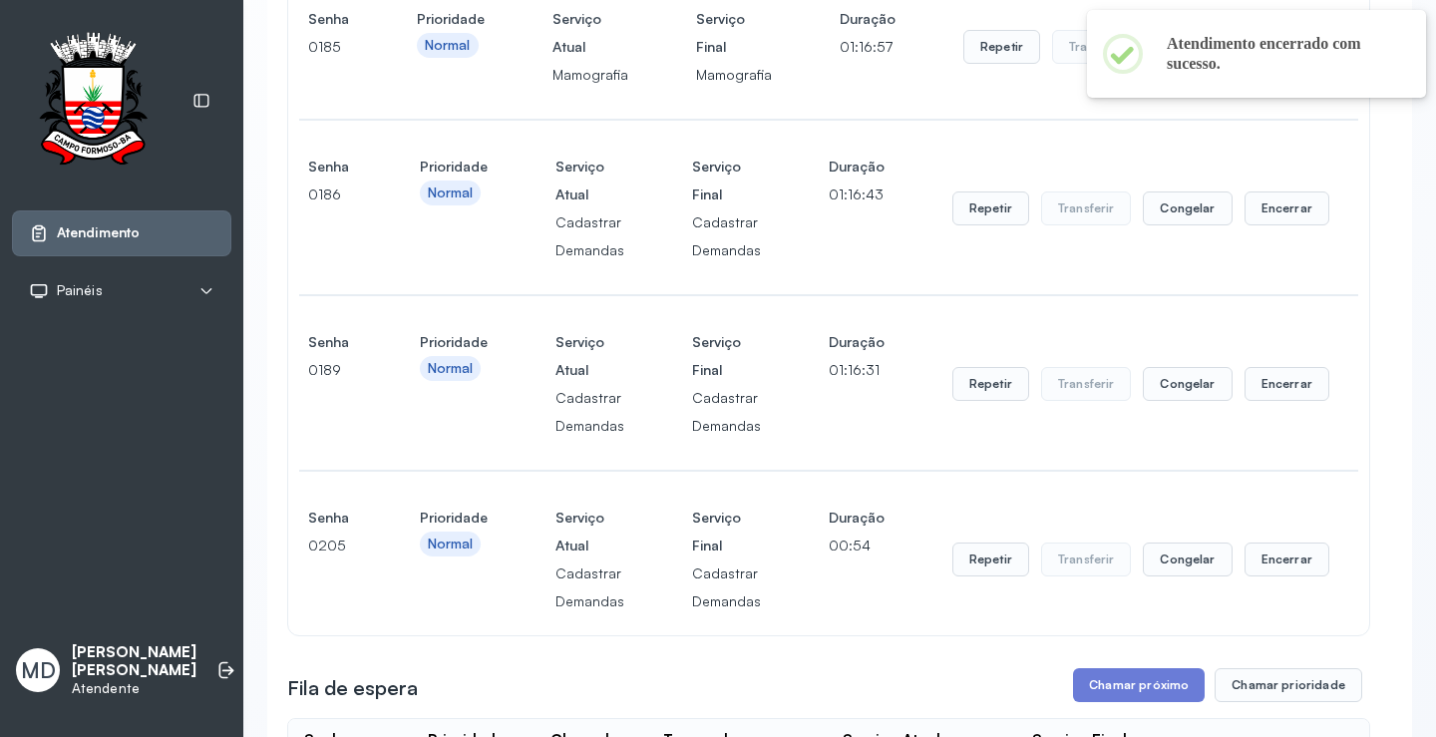
scroll to position [399, 0]
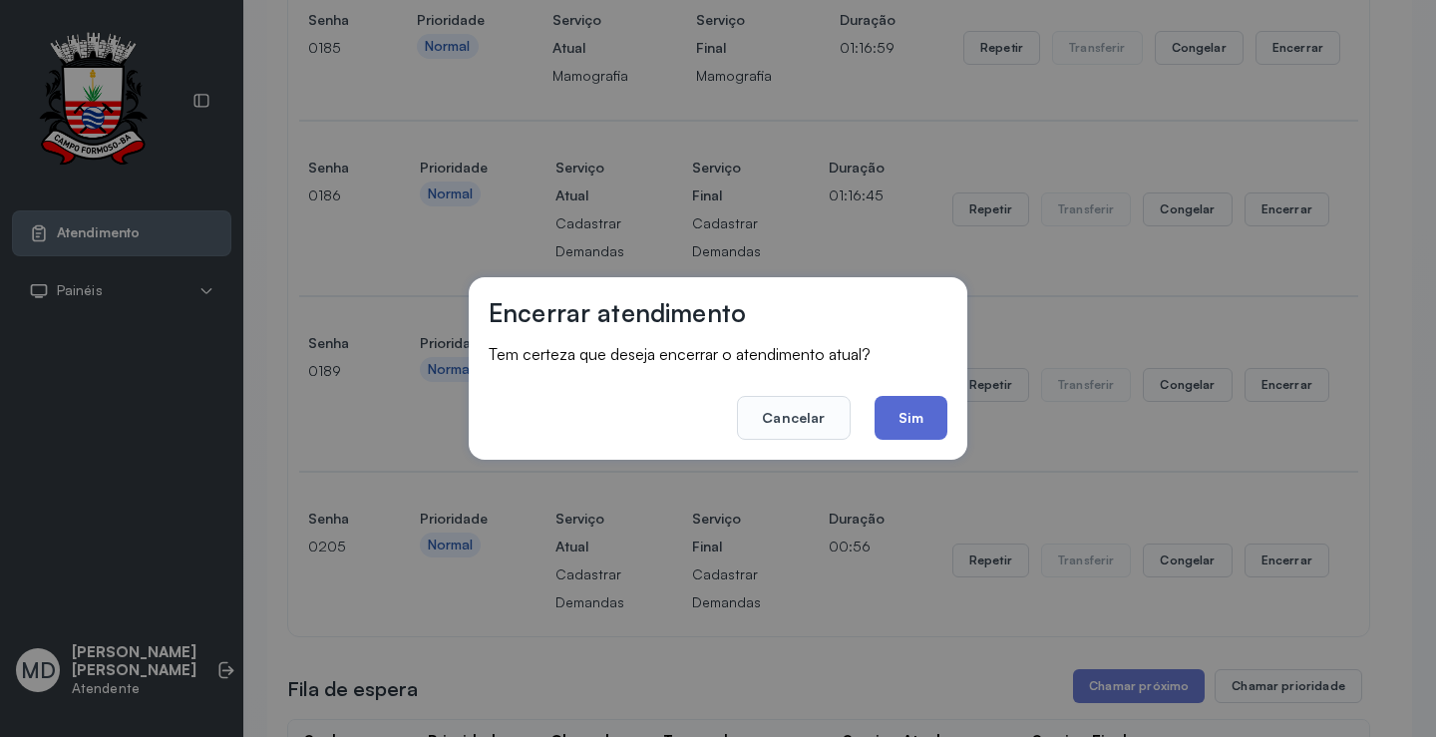
click at [903, 409] on button "Sim" at bounding box center [910, 418] width 73 height 44
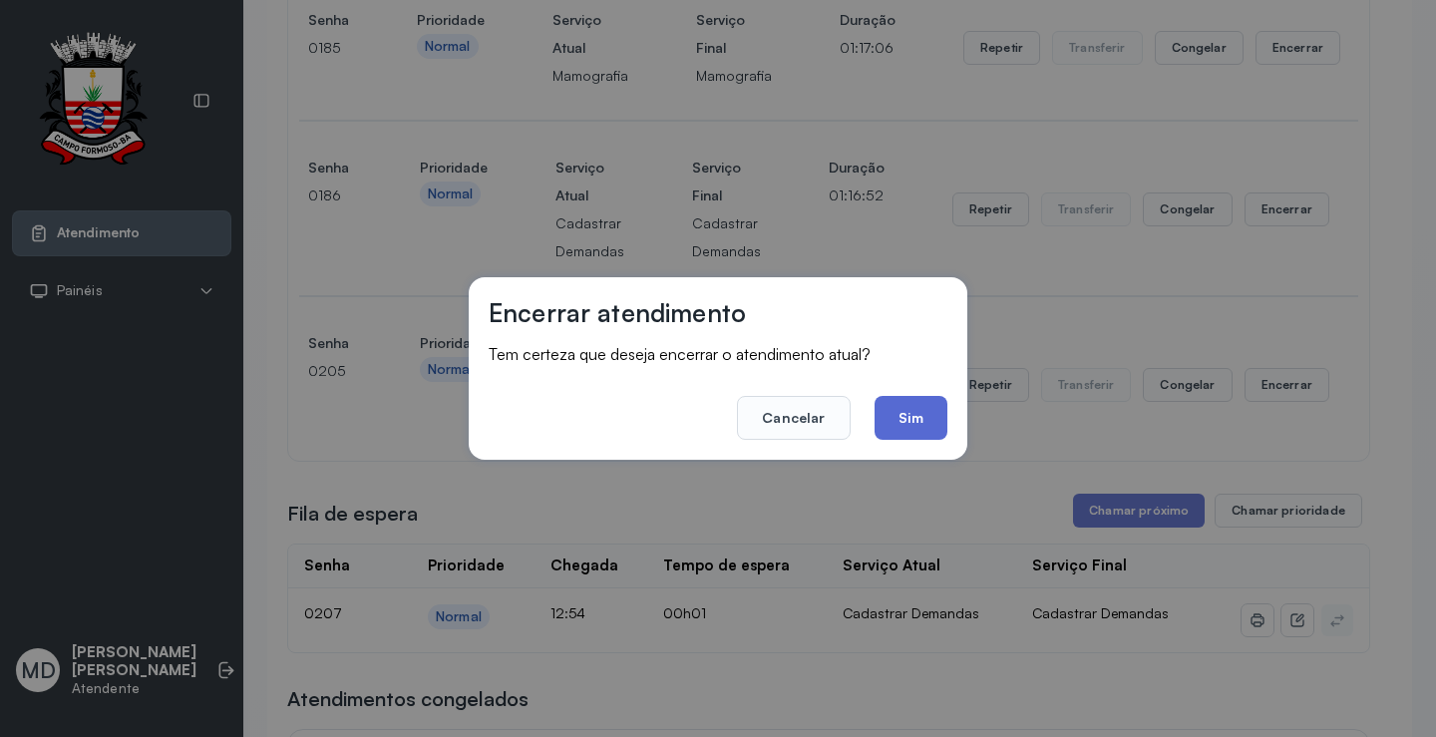
click at [912, 425] on button "Sim" at bounding box center [910, 418] width 73 height 44
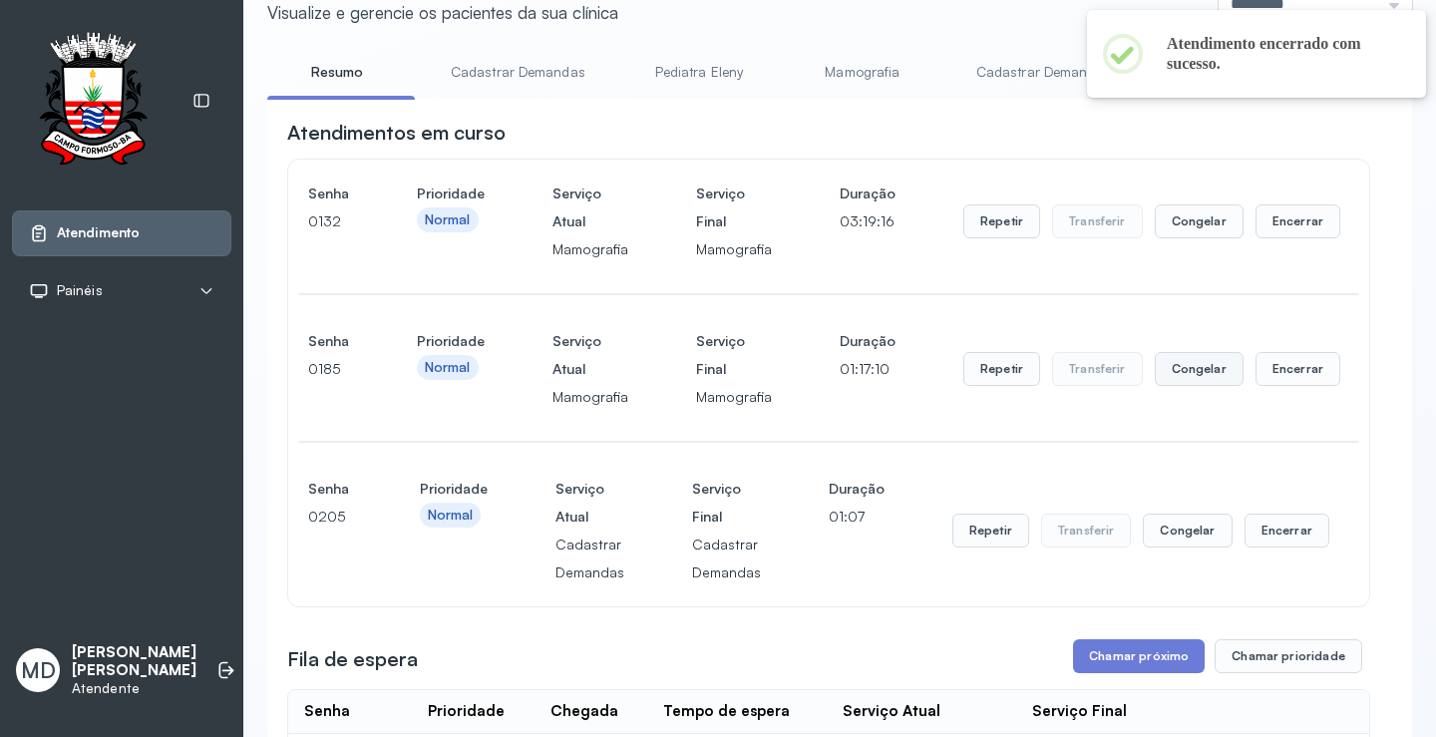
scroll to position [0, 0]
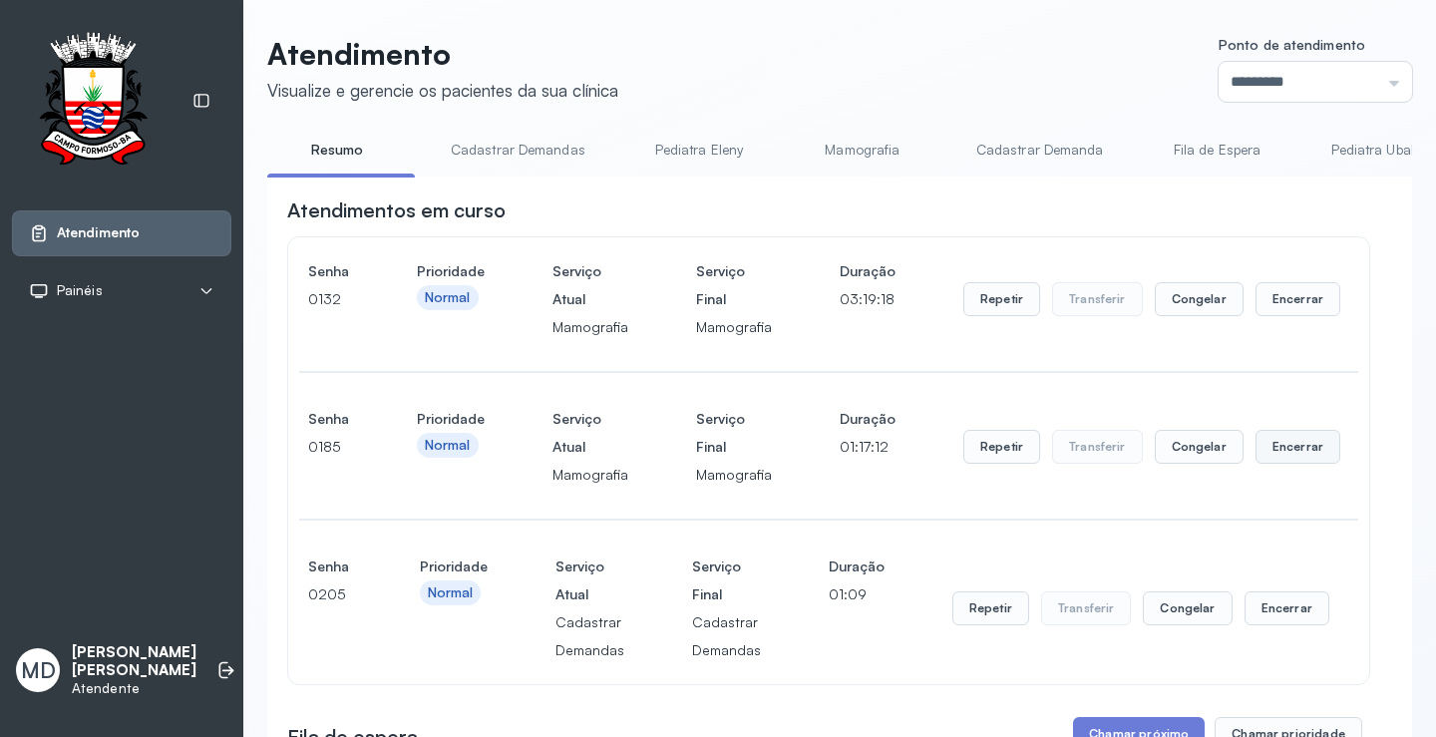
click at [1281, 316] on button "Encerrar" at bounding box center [1297, 299] width 85 height 34
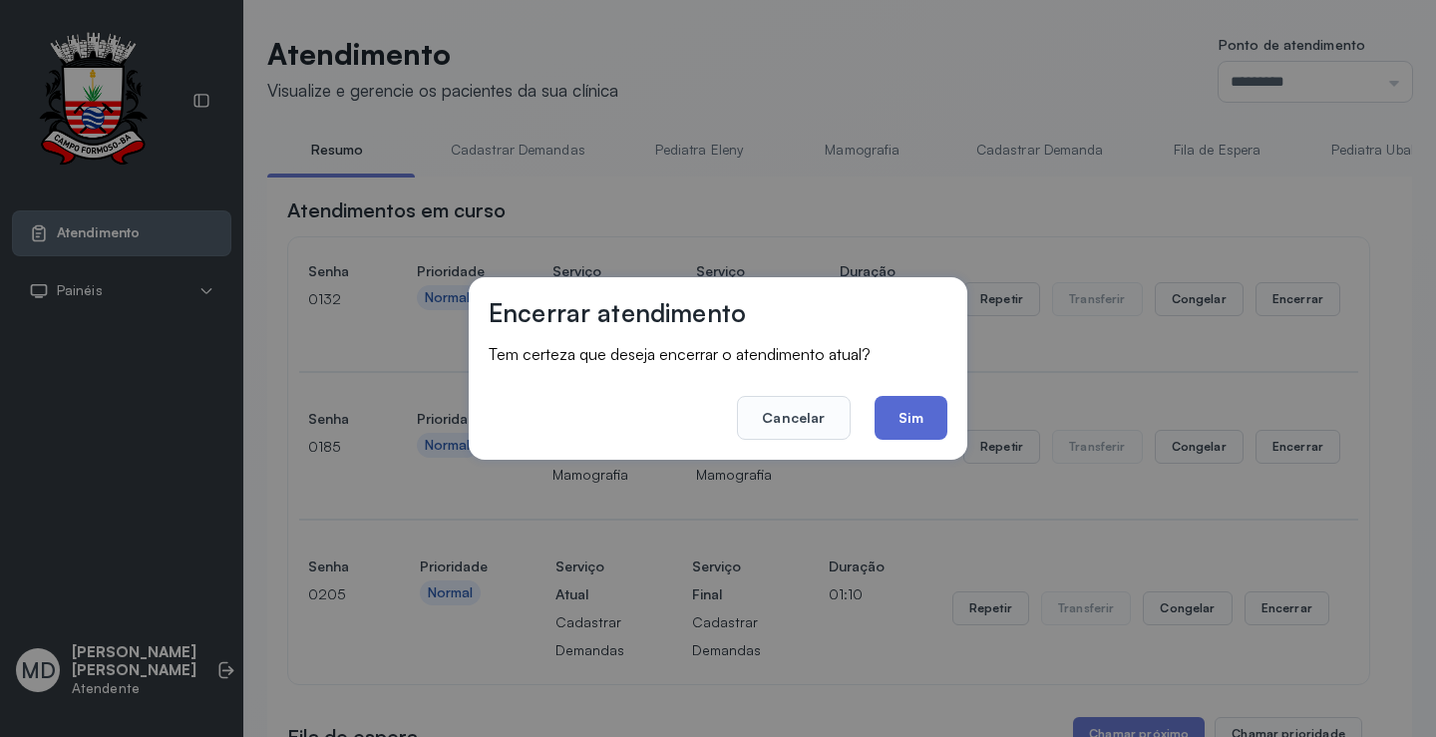
click at [899, 416] on button "Sim" at bounding box center [910, 418] width 73 height 44
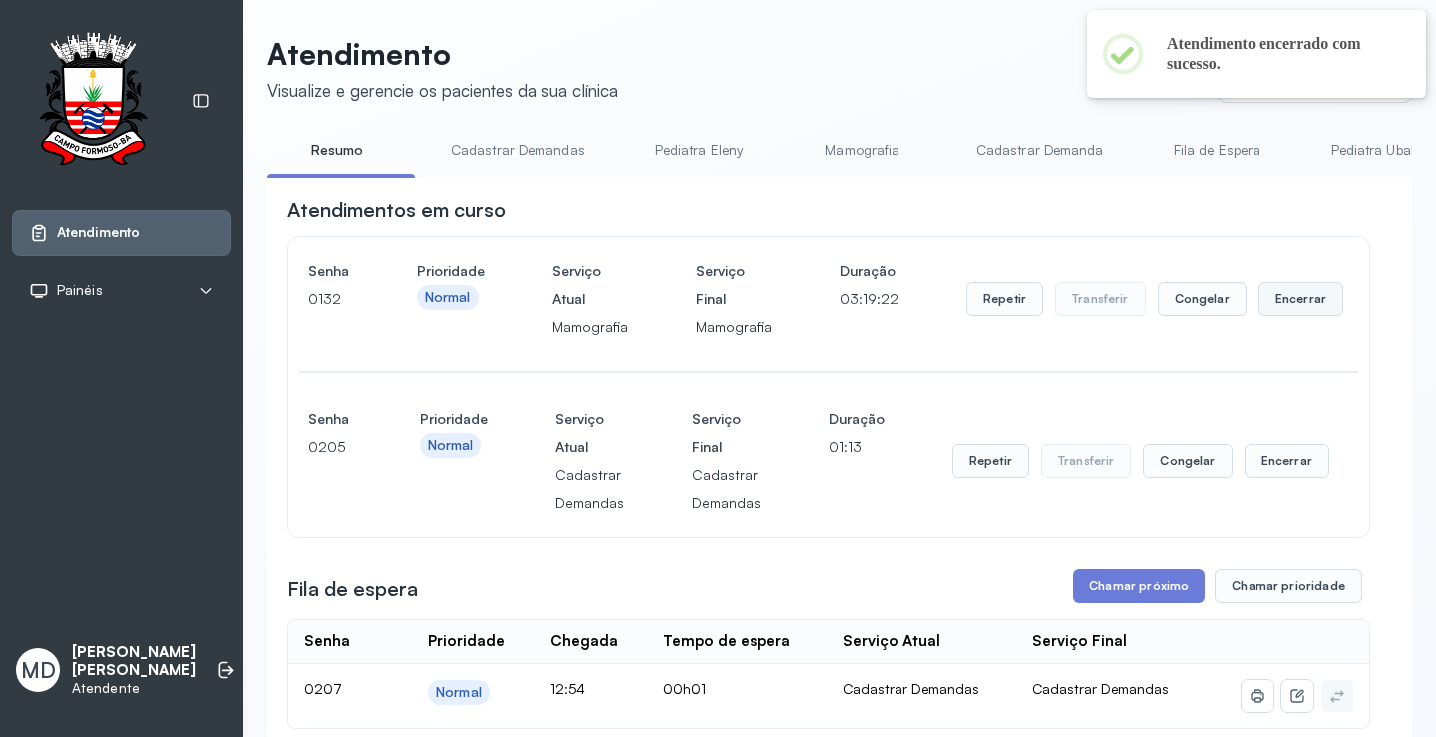
click at [1266, 300] on button "Encerrar" at bounding box center [1300, 299] width 85 height 34
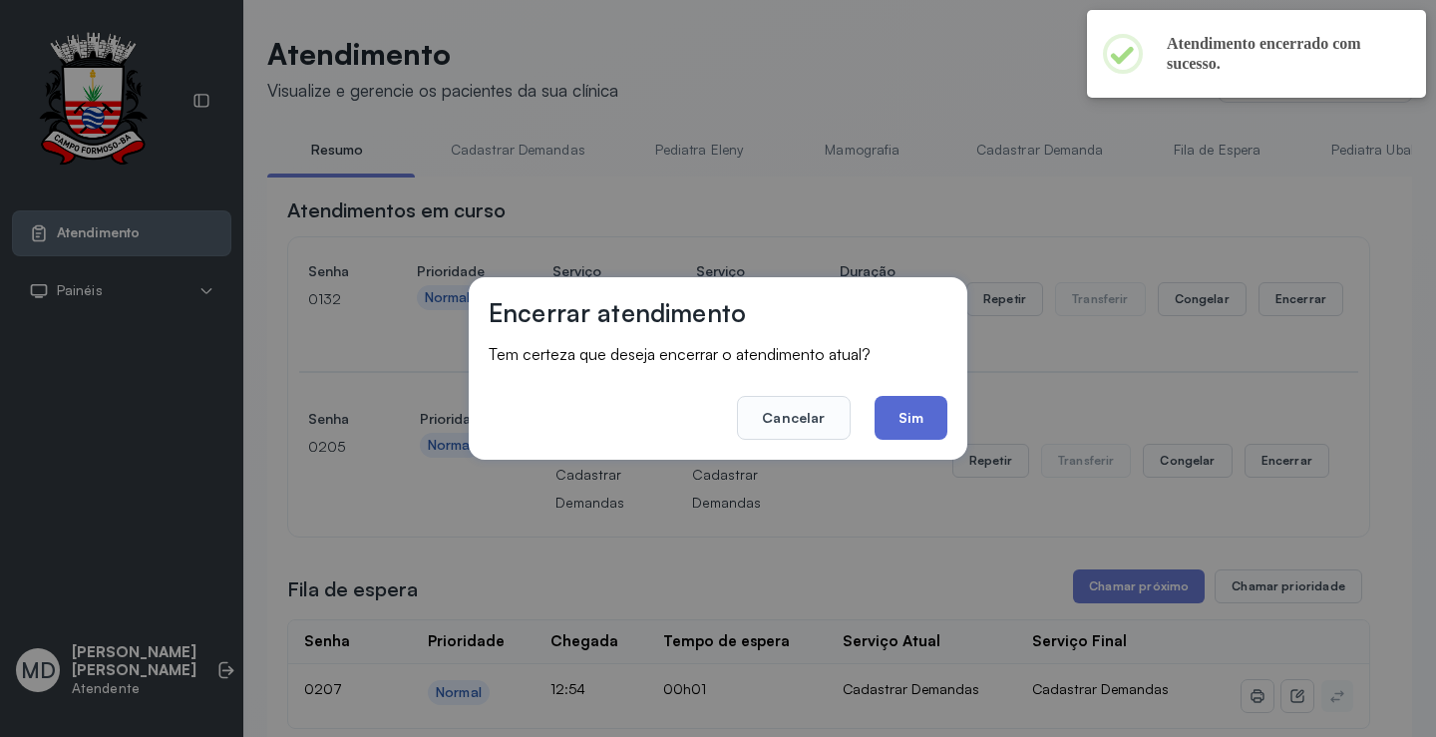
click at [906, 416] on button "Sim" at bounding box center [910, 418] width 73 height 44
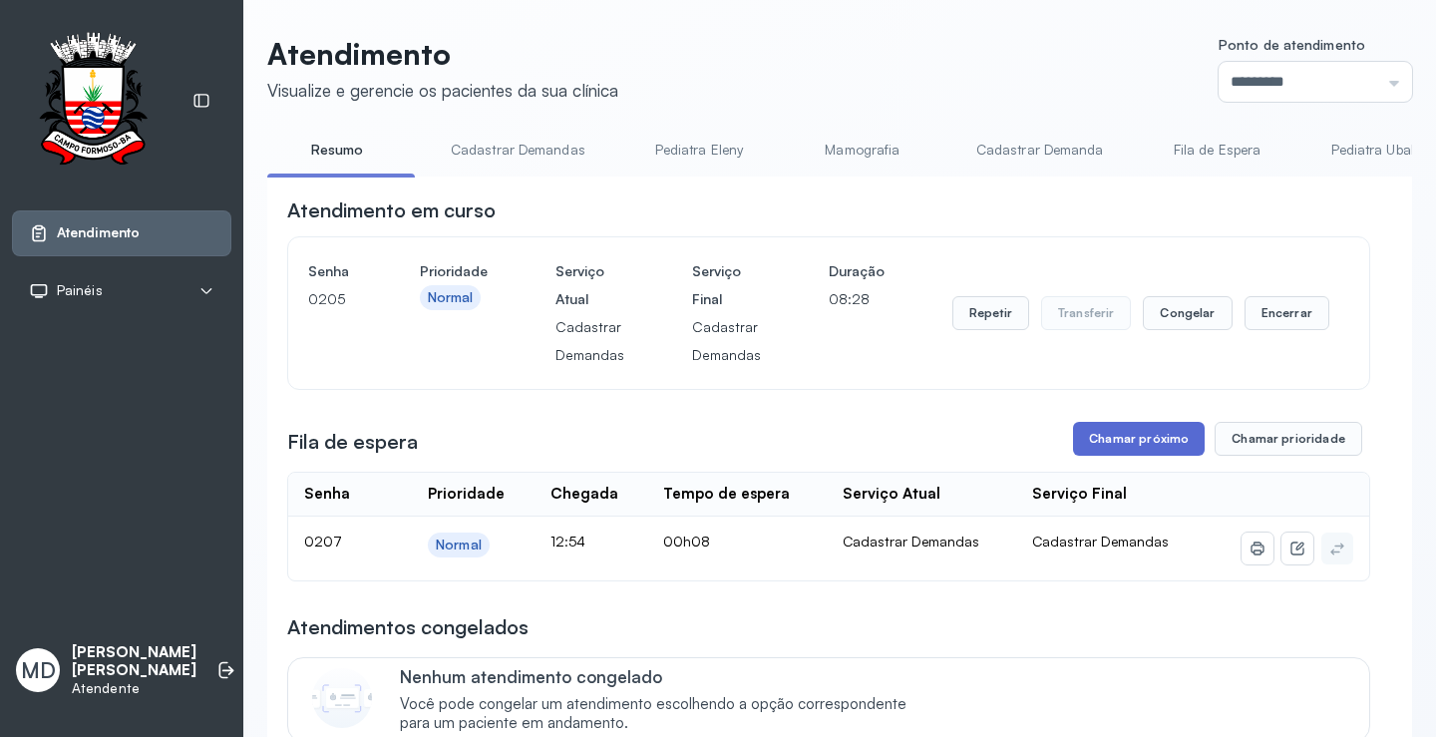
click at [1139, 439] on button "Chamar próximo" at bounding box center [1139, 439] width 132 height 34
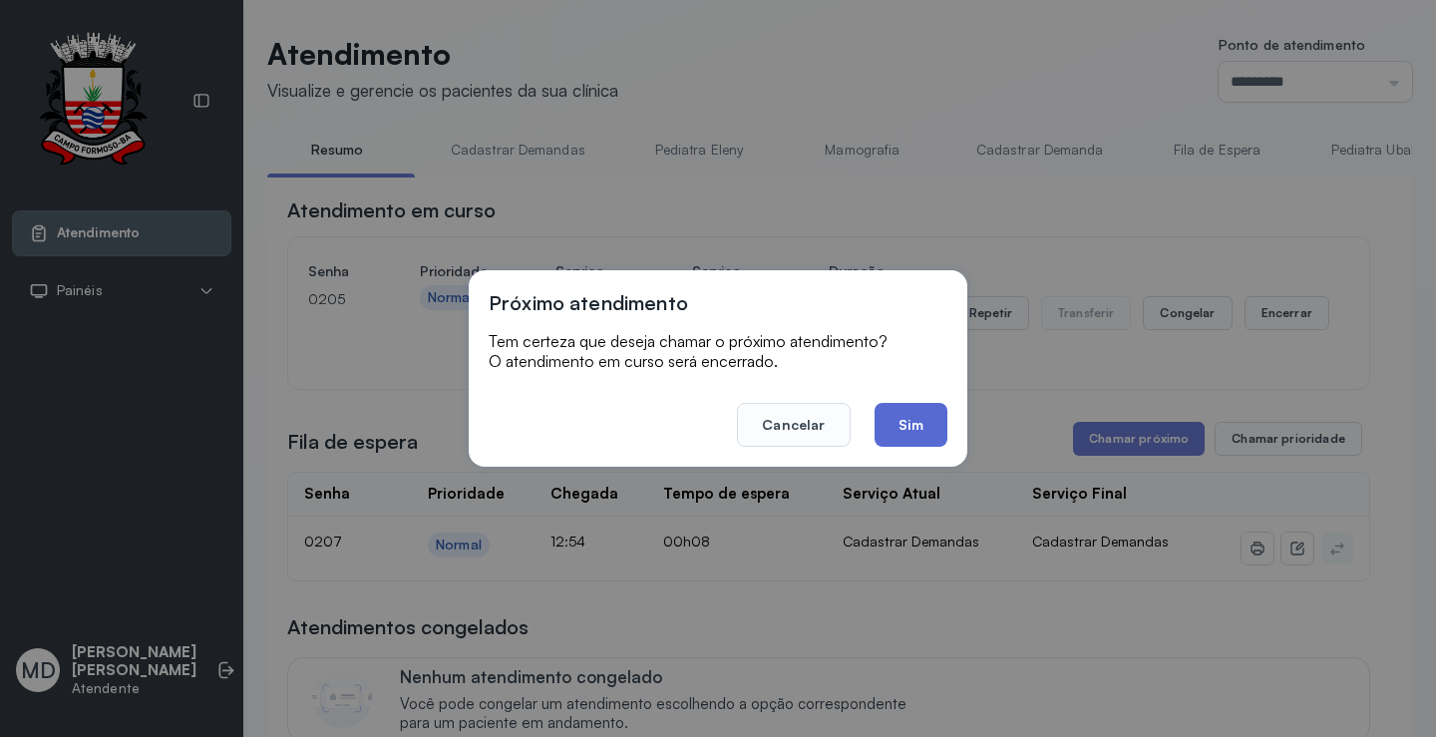
click at [921, 425] on button "Sim" at bounding box center [910, 425] width 73 height 44
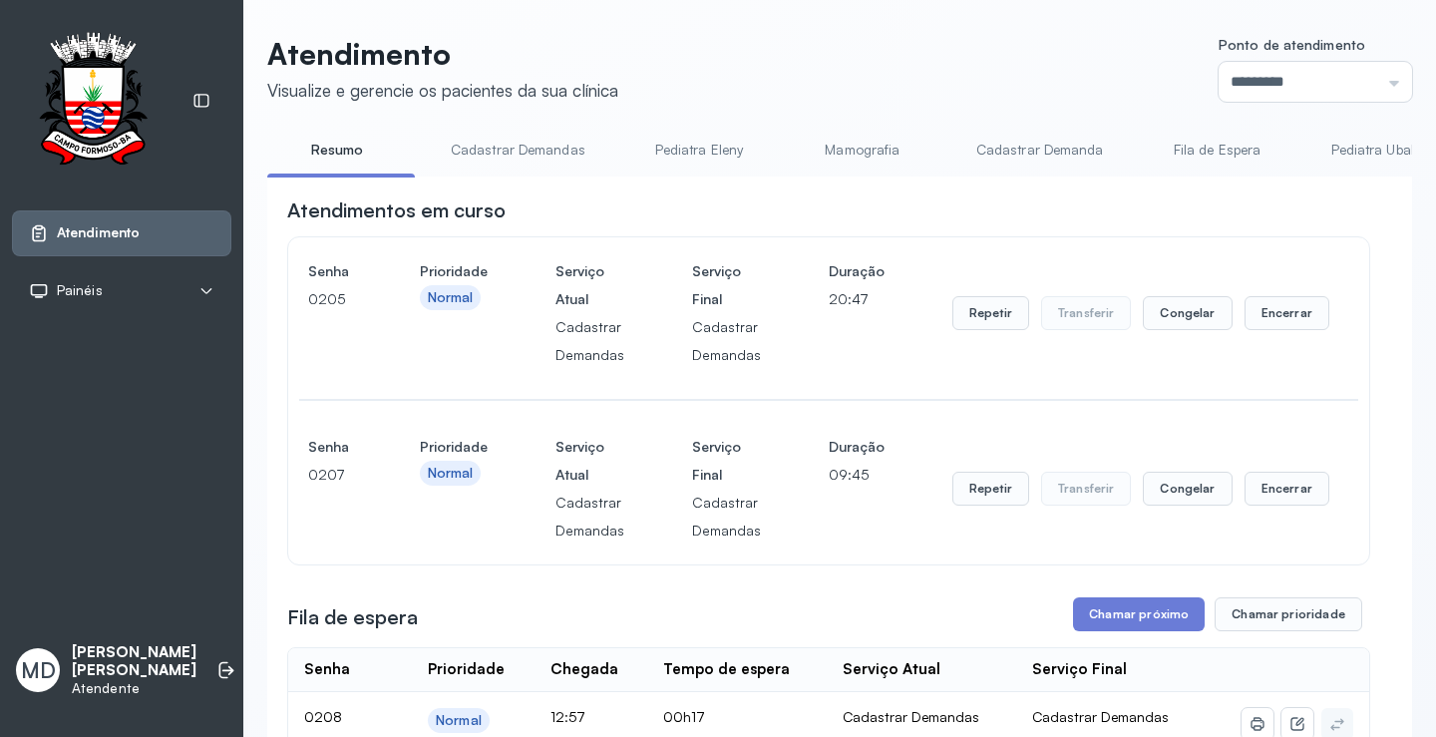
scroll to position [299, 0]
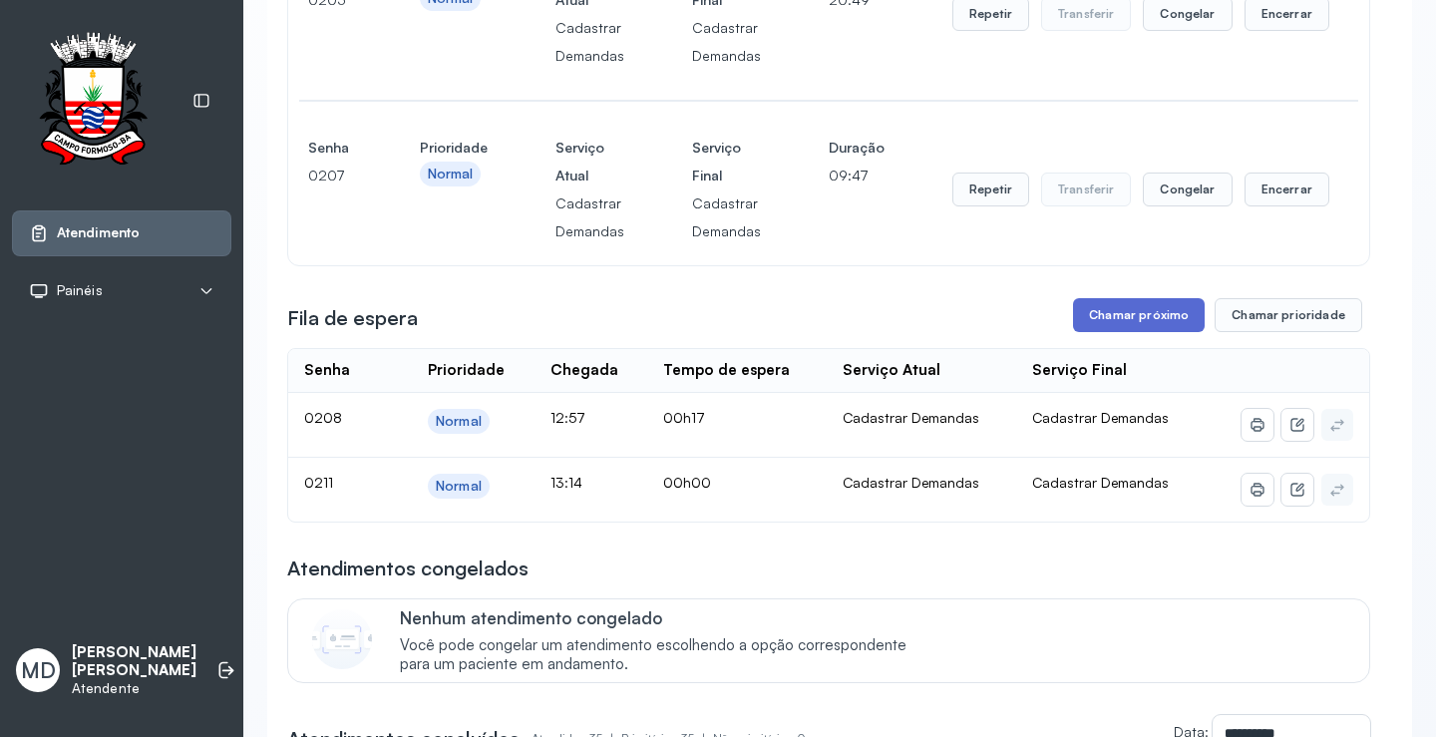
click at [1146, 319] on button "Chamar próximo" at bounding box center [1139, 315] width 132 height 34
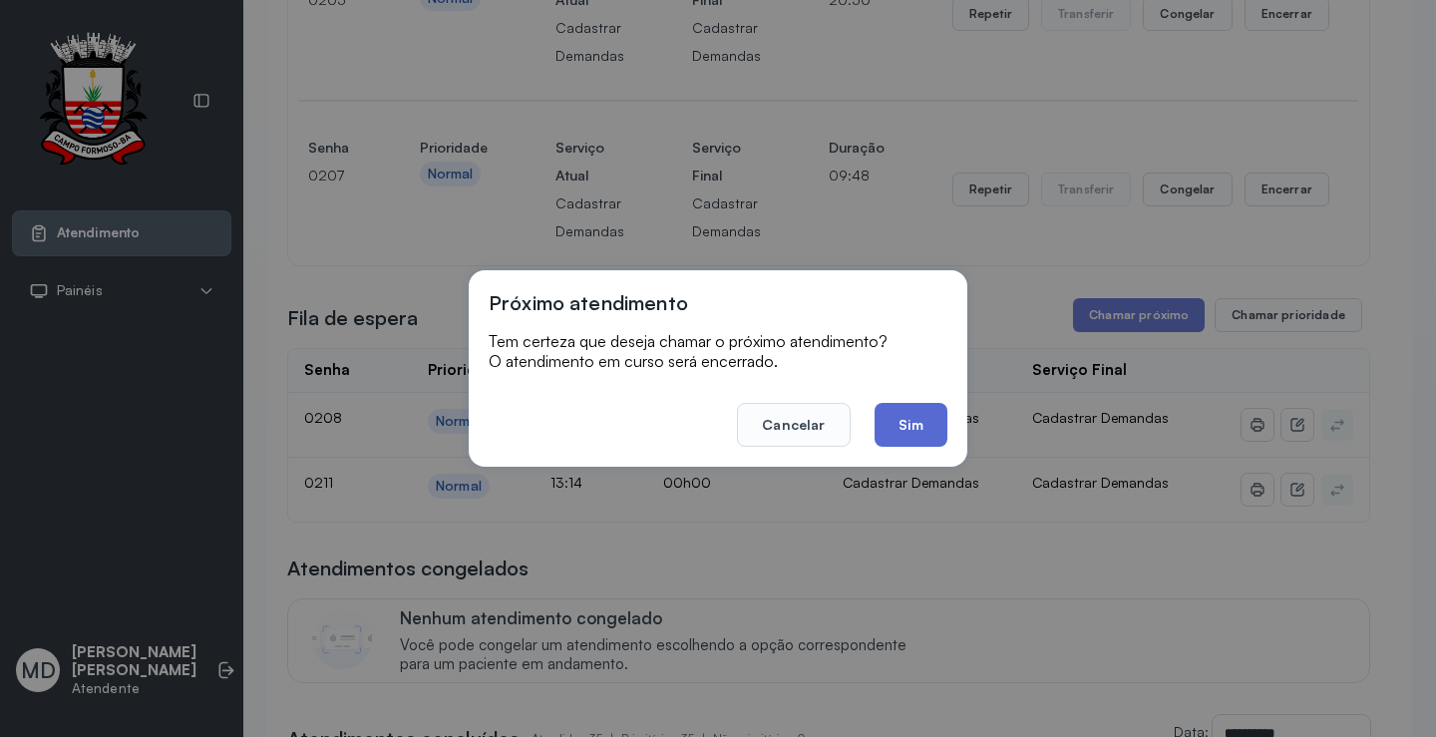
click at [921, 428] on button "Sim" at bounding box center [910, 425] width 73 height 44
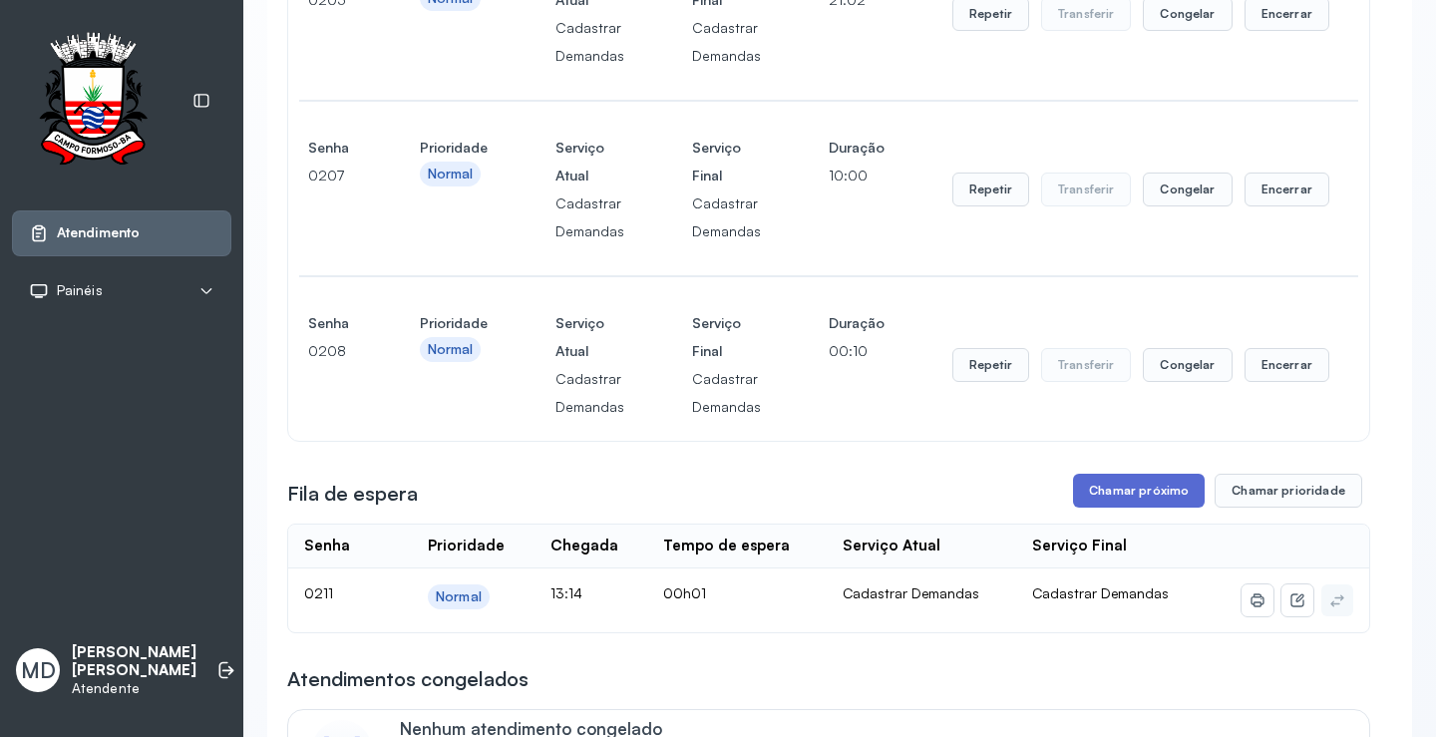
click at [1136, 498] on button "Chamar próximo" at bounding box center [1139, 491] width 132 height 34
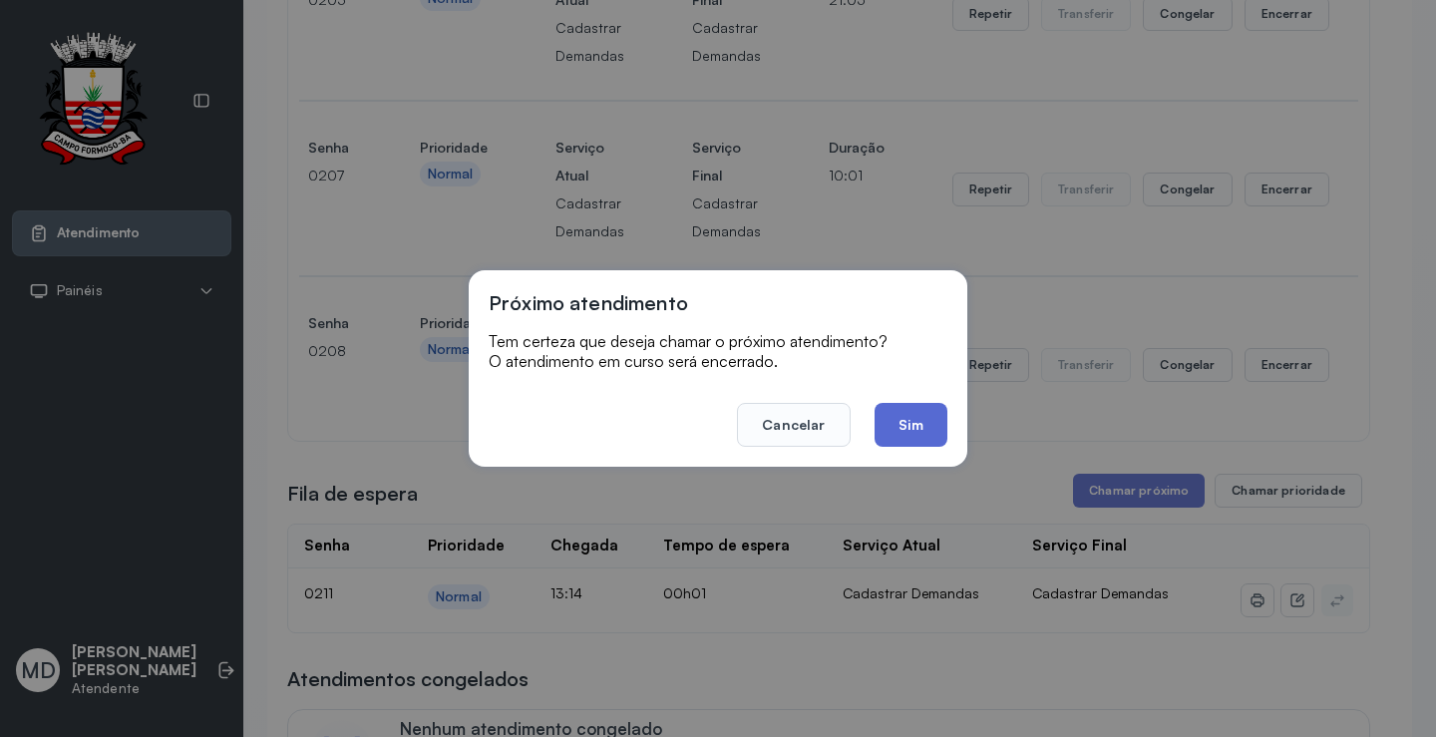
click at [910, 412] on button "Sim" at bounding box center [910, 425] width 73 height 44
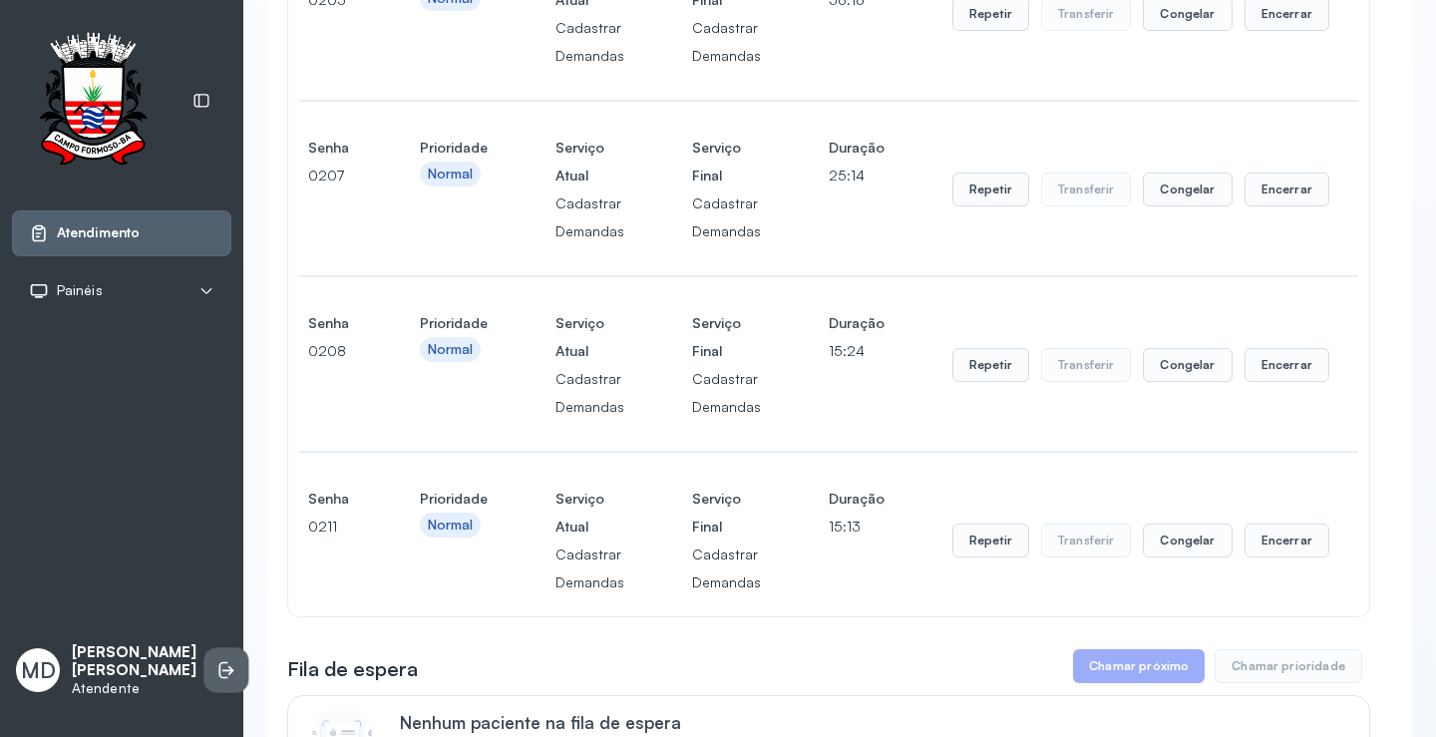
click at [216, 660] on icon at bounding box center [226, 670] width 20 height 20
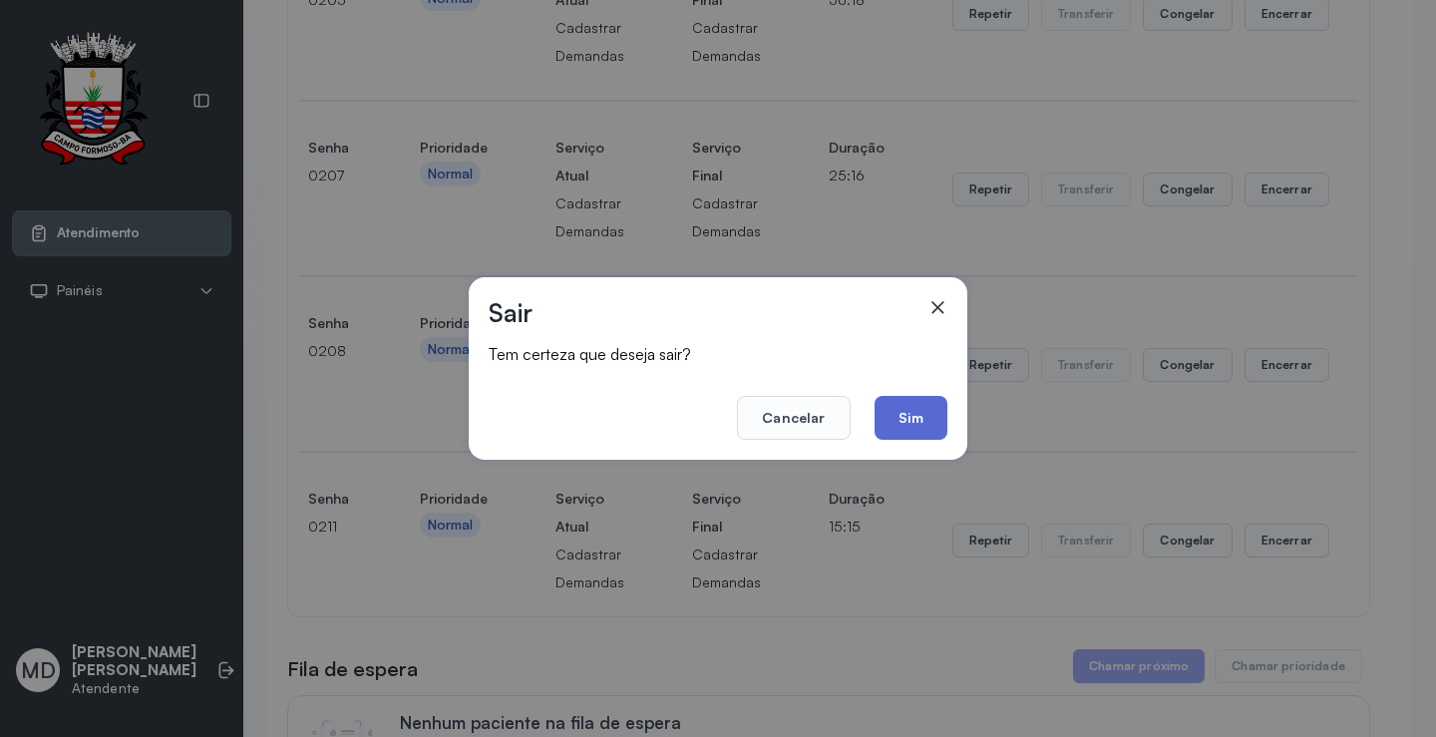
click at [908, 410] on button "Sim" at bounding box center [910, 418] width 73 height 44
